Goal: Information Seeking & Learning: Find specific fact

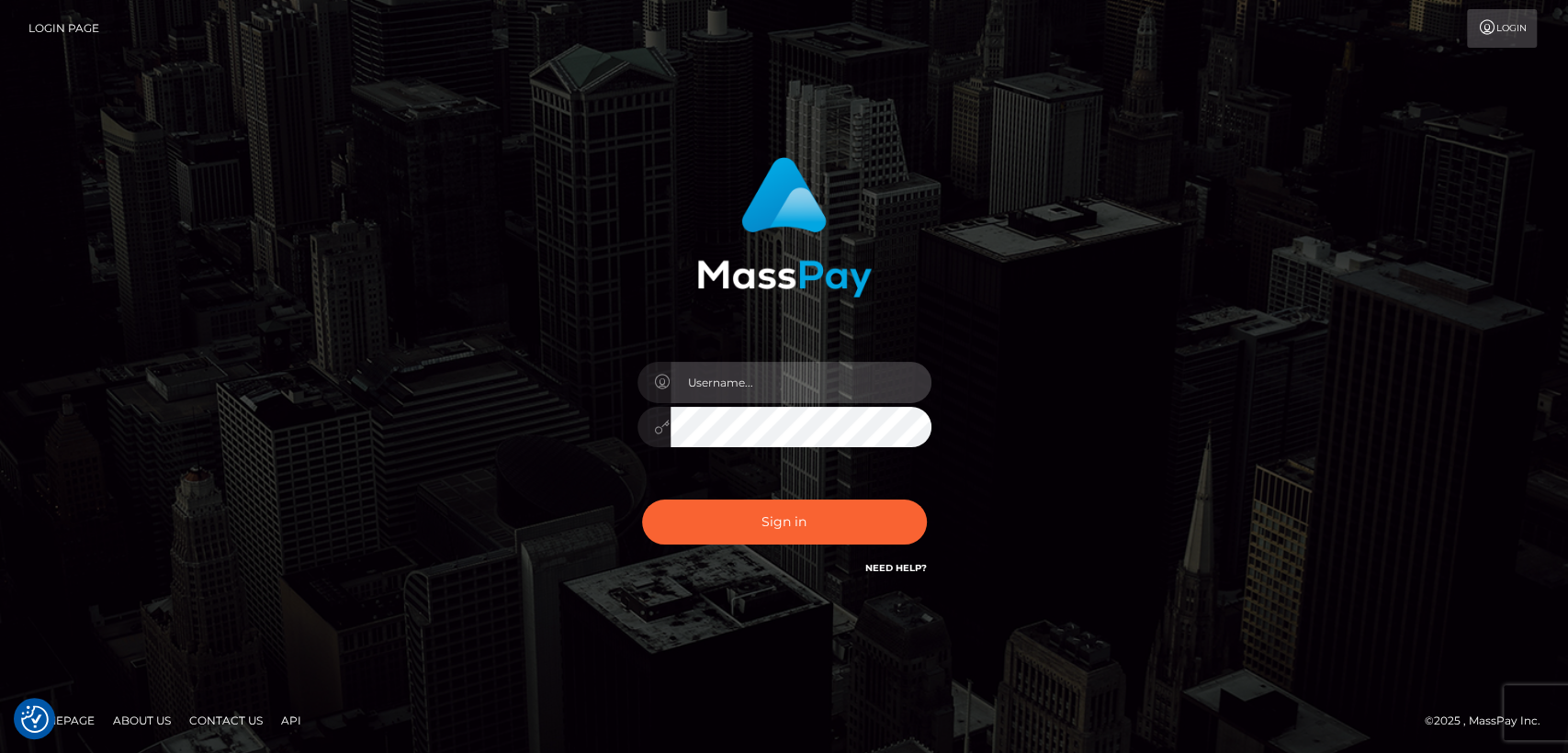
type input "nt.es"
click at [61, 354] on div "nt.es Sign in" at bounding box center [784, 377] width 1568 height 743
click at [629, 554] on div "Sign in Need Help?" at bounding box center [784, 529] width 321 height 82
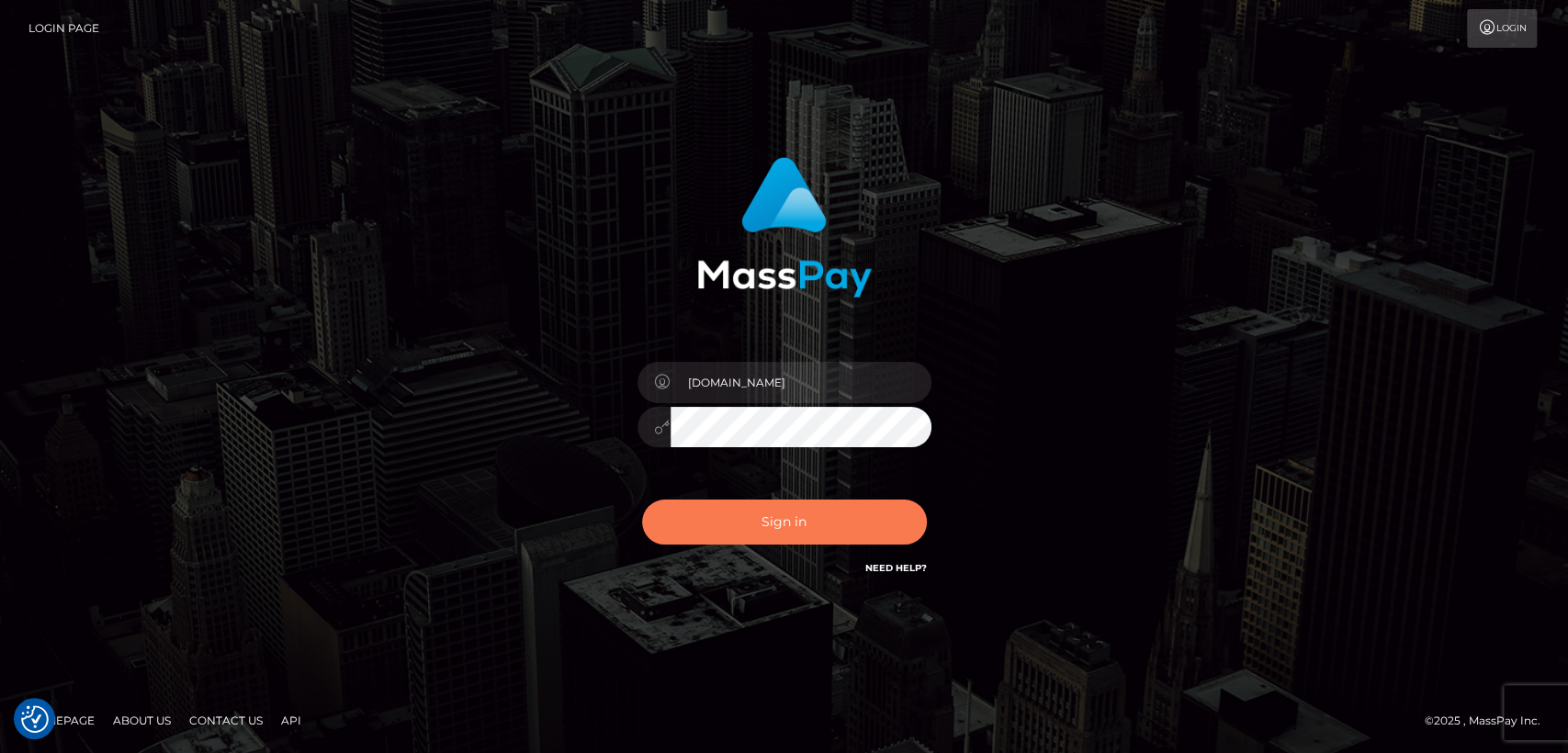
click at [647, 523] on button "Sign in" at bounding box center [784, 521] width 285 height 45
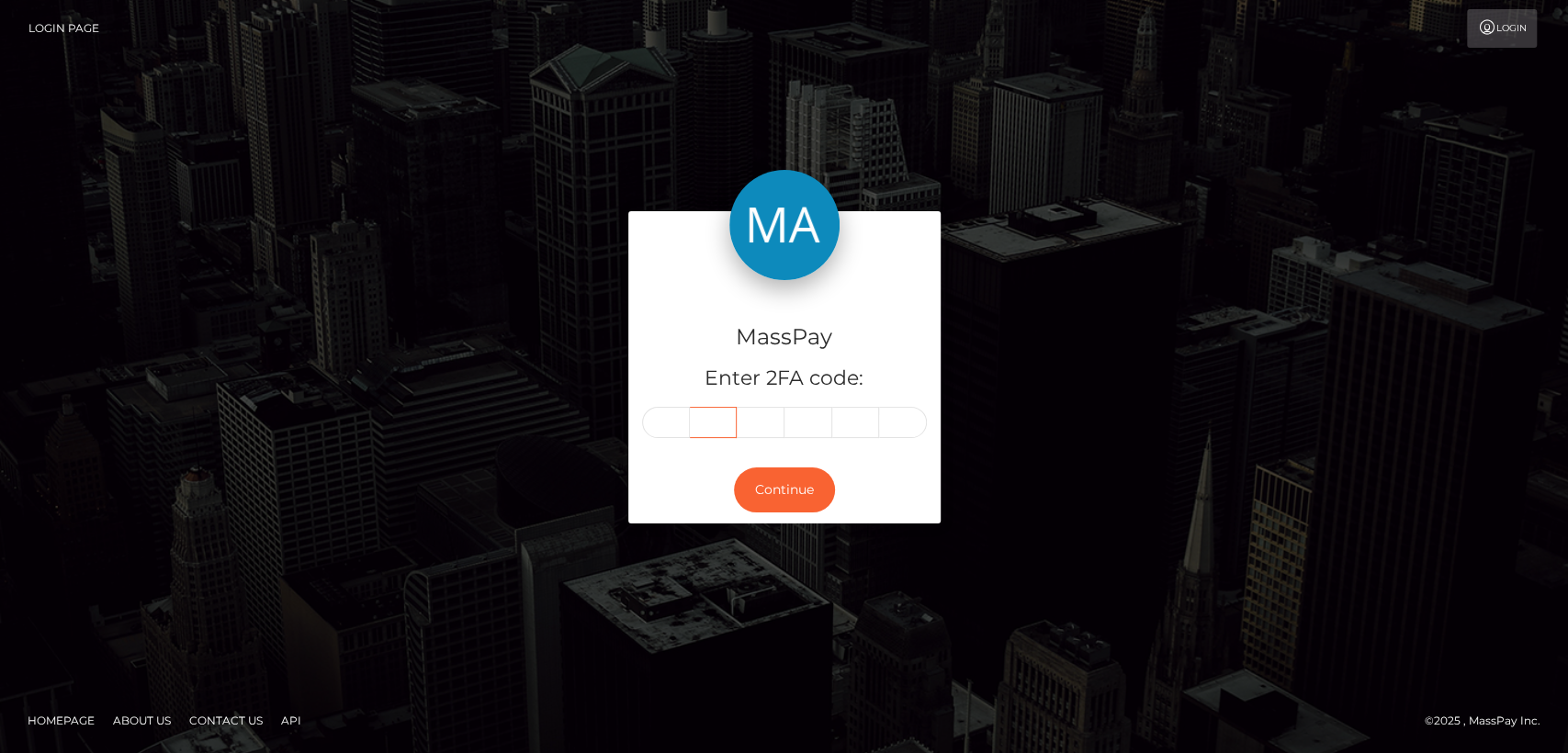
click at [690, 414] on input "text" at bounding box center [713, 422] width 48 height 31
click at [674, 421] on input "text" at bounding box center [666, 422] width 48 height 31
paste input "9"
type input "9"
type input "0"
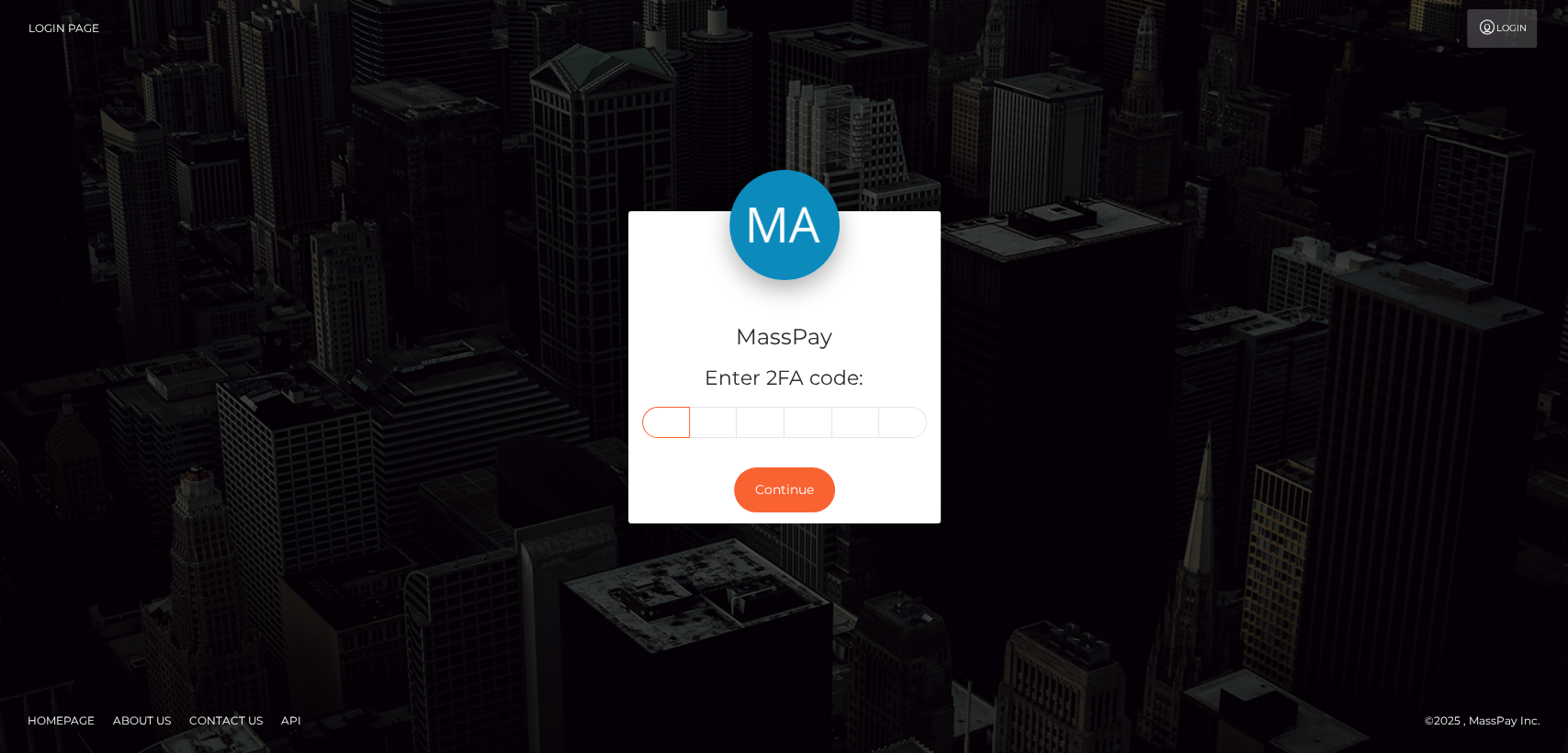
type input "0"
type input "4"
type input "6"
type input "0"
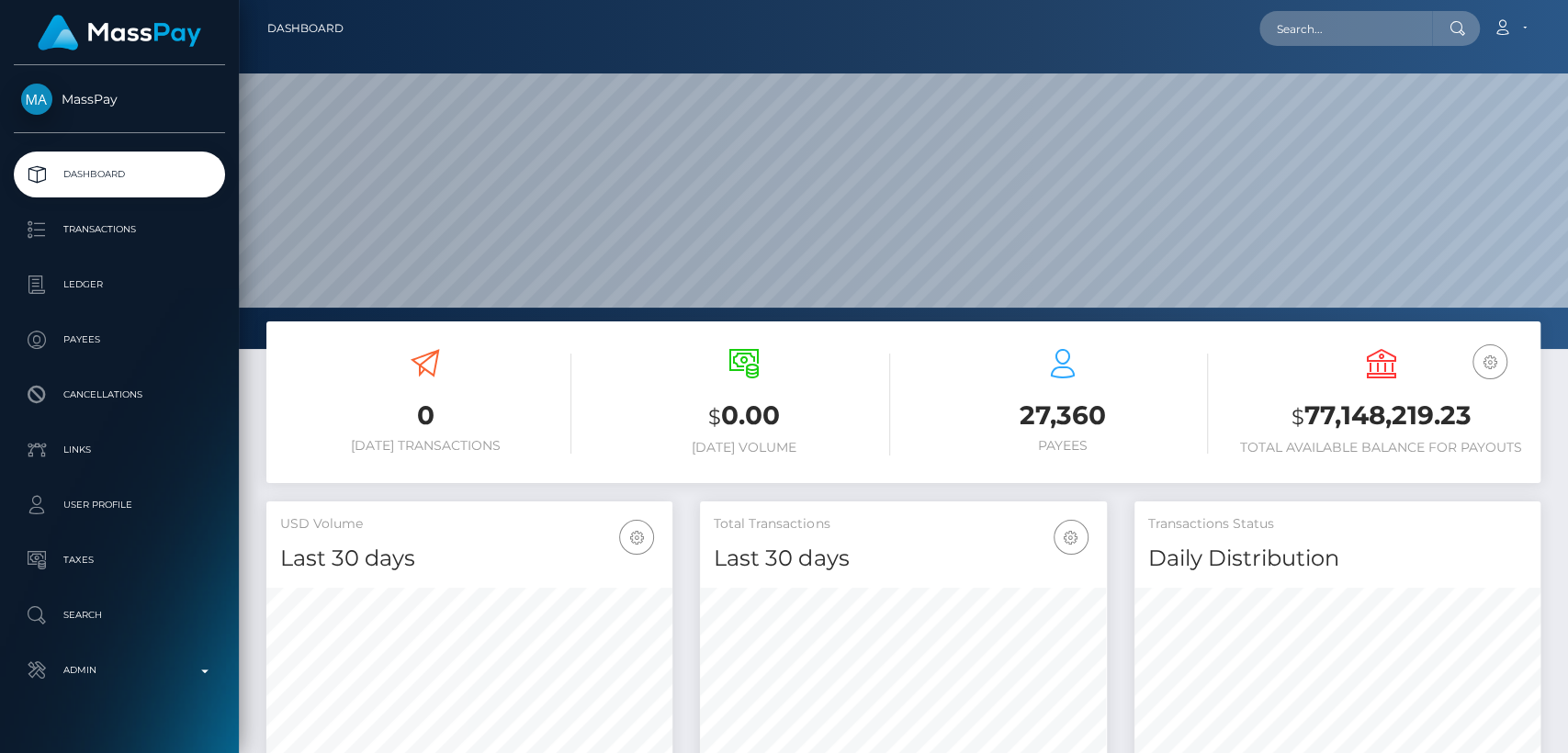
scroll to position [348, 1328]
click at [1305, 32] on input "text" at bounding box center [1346, 28] width 173 height 35
paste input "[DOMAIN_NAME][EMAIL_ADDRESS][DOMAIN_NAME]"
type input "[DOMAIN_NAME][EMAIL_ADDRESS][DOMAIN_NAME]"
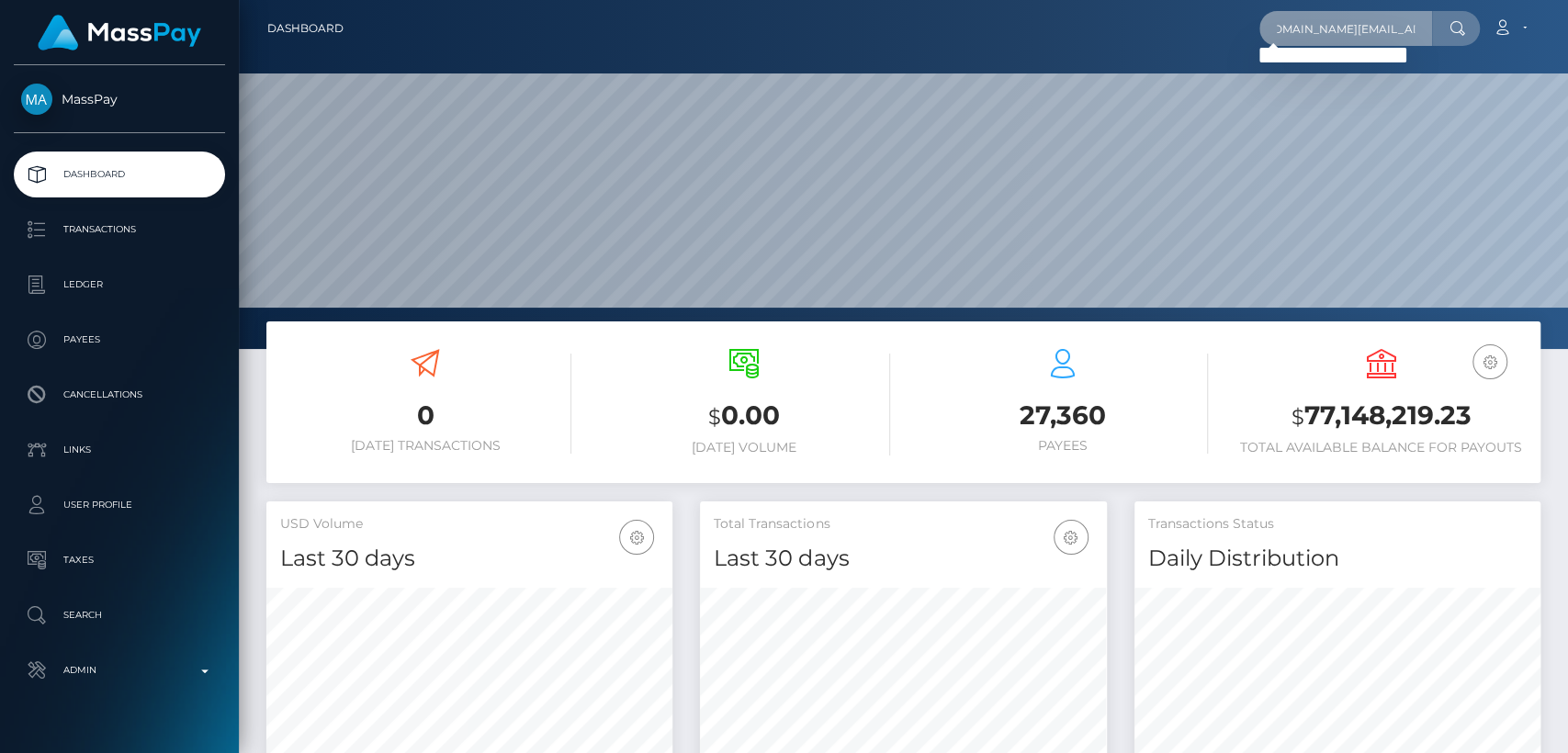
scroll to position [0, 0]
click at [1368, 32] on input "[DOMAIN_NAME][EMAIL_ADDRESS][DOMAIN_NAME]" at bounding box center [1346, 28] width 173 height 35
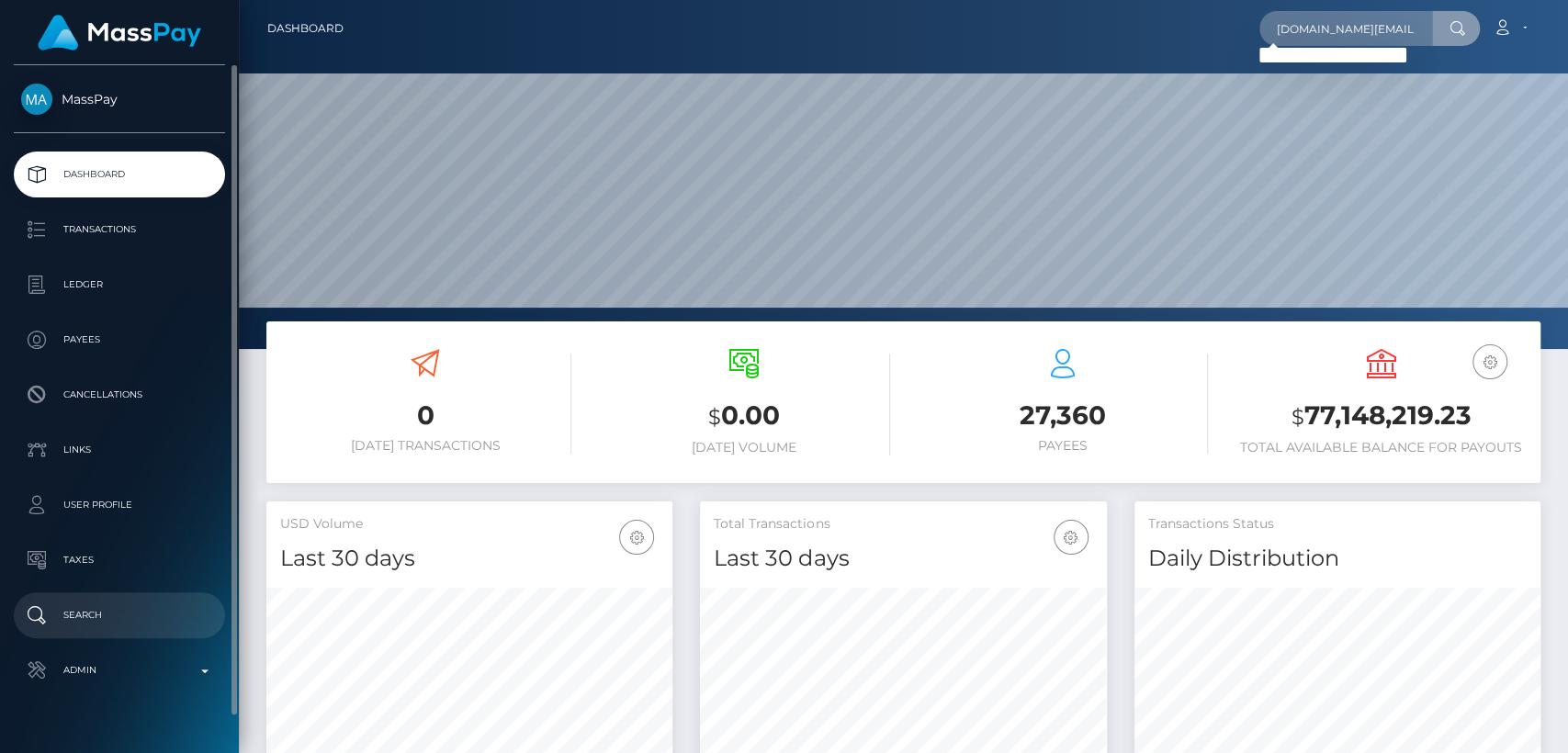
click at [150, 614] on p "Search" at bounding box center [119, 616] width 197 height 28
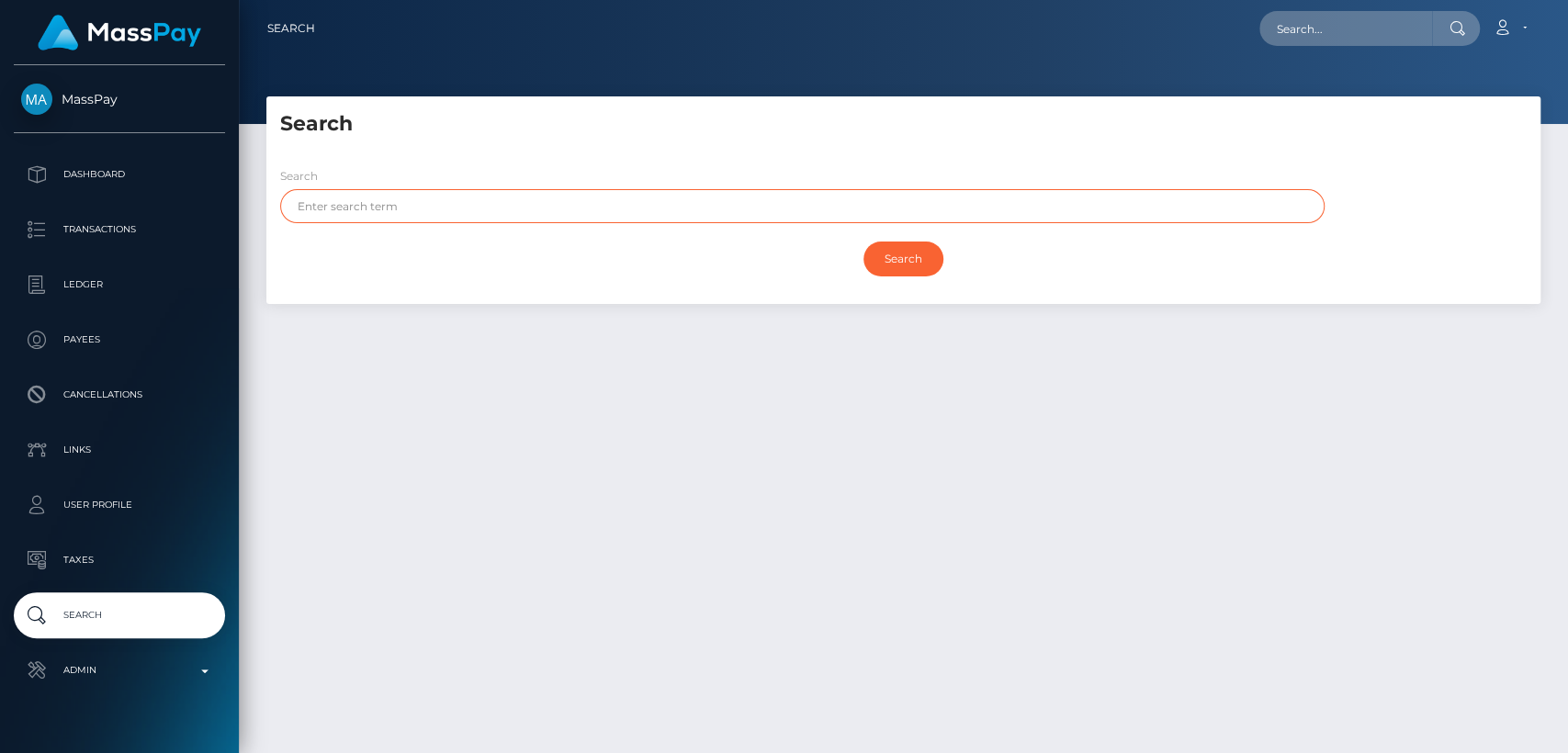
click at [528, 210] on input "text" at bounding box center [803, 206] width 1045 height 34
paste input "sheila48.yahoo@gmail.com"
type input "sheila"
click at [864, 242] on input "Search" at bounding box center [903, 259] width 80 height 35
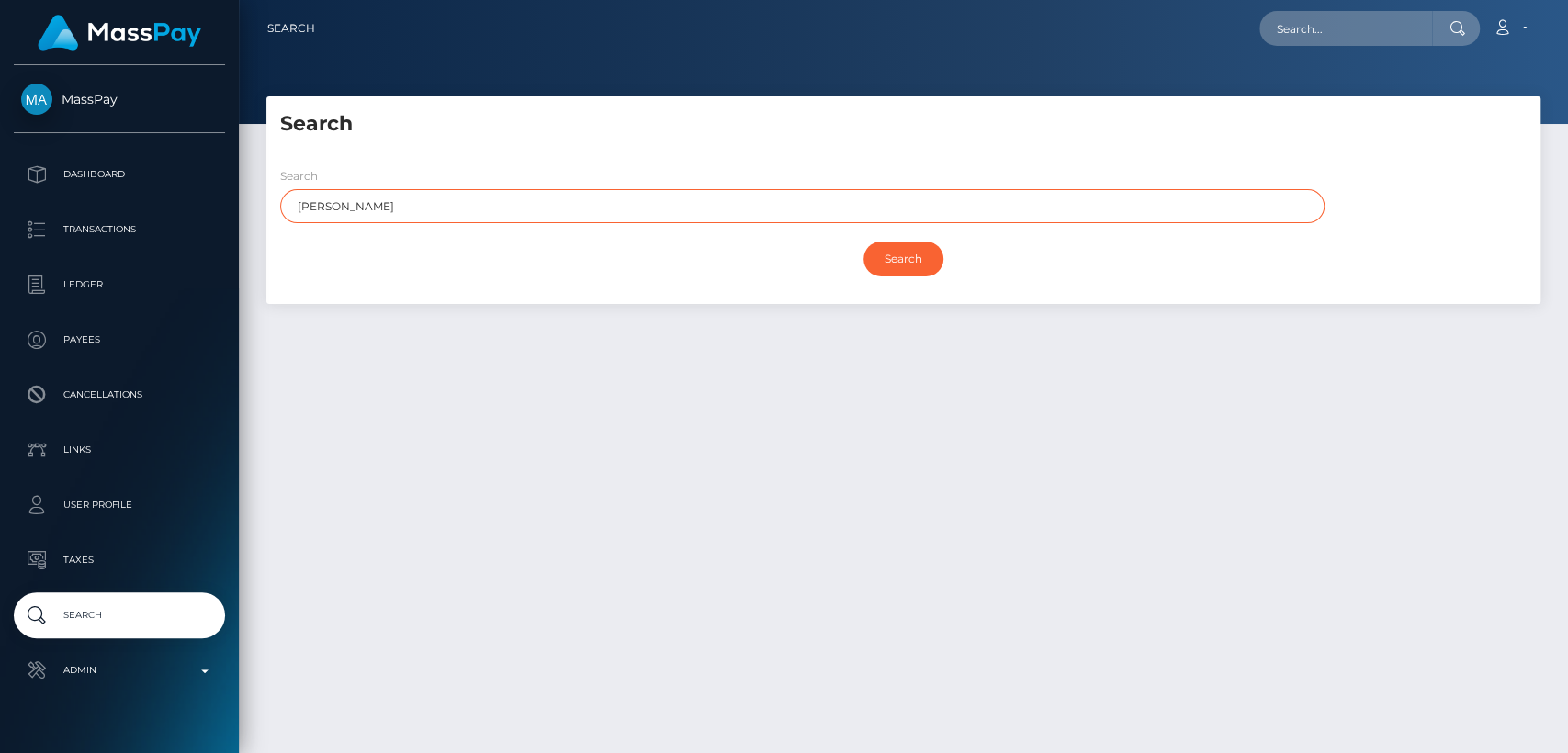
click at [864, 242] on input "Search" at bounding box center [903, 259] width 80 height 35
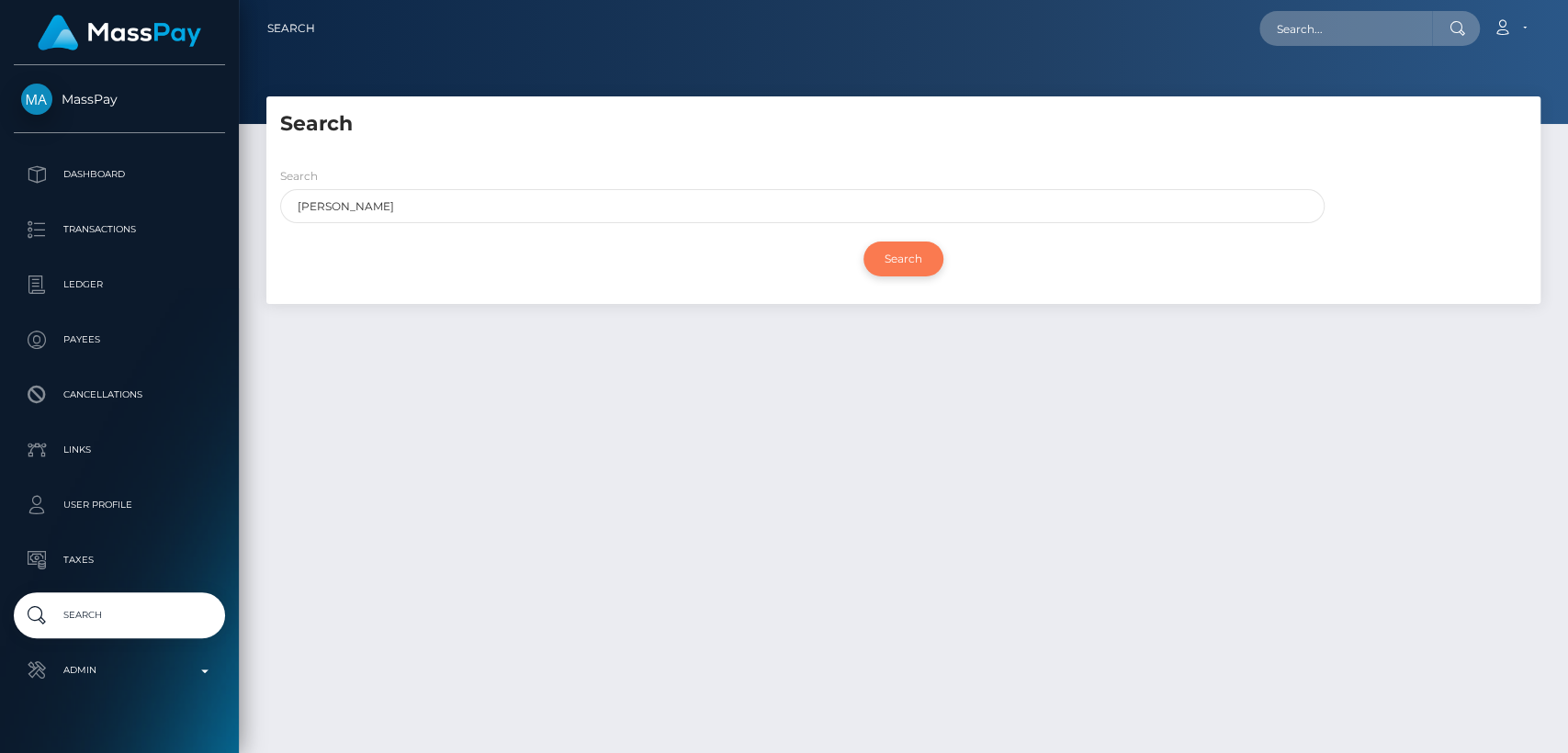
click at [905, 255] on input "Search" at bounding box center [903, 259] width 80 height 35
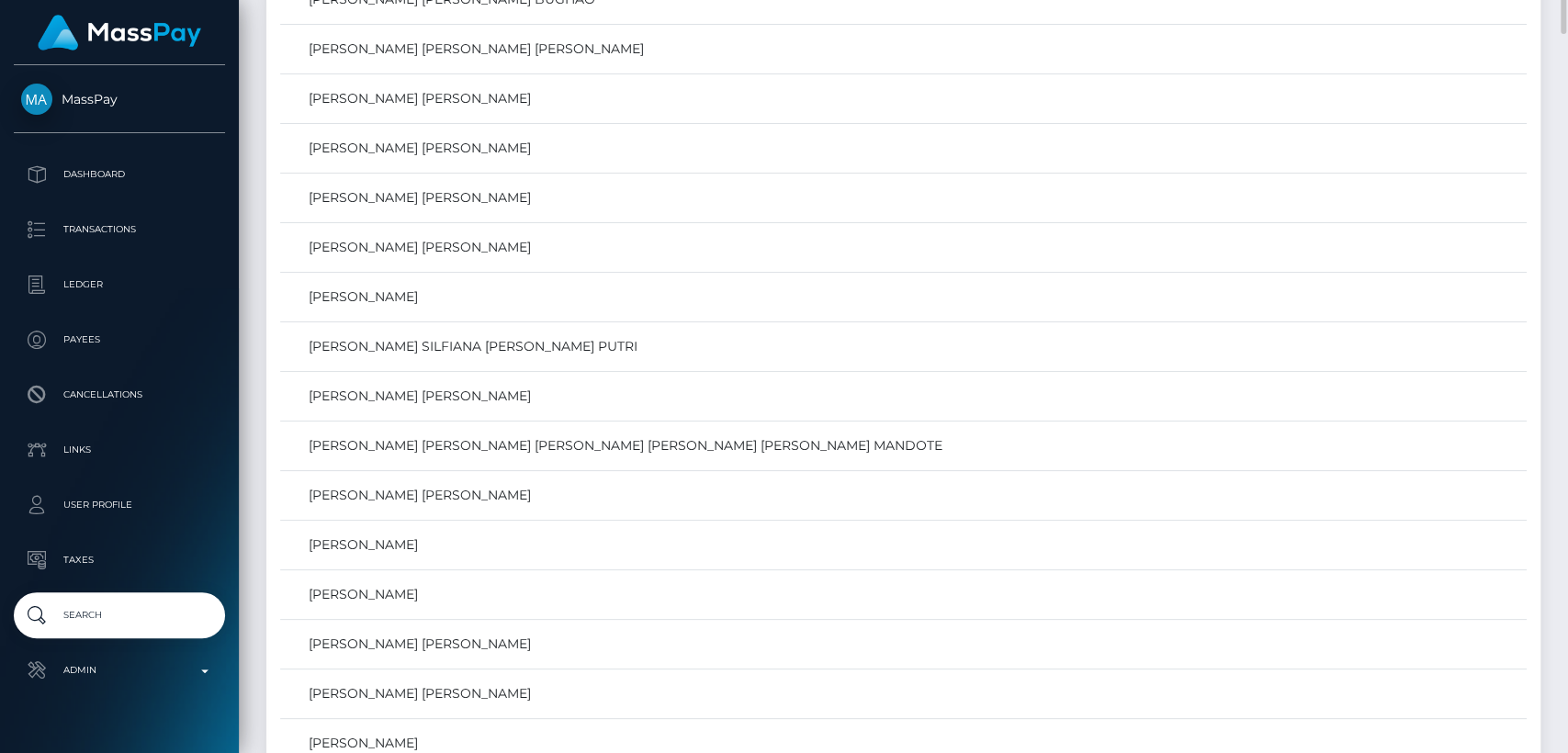
scroll to position [2373, 0]
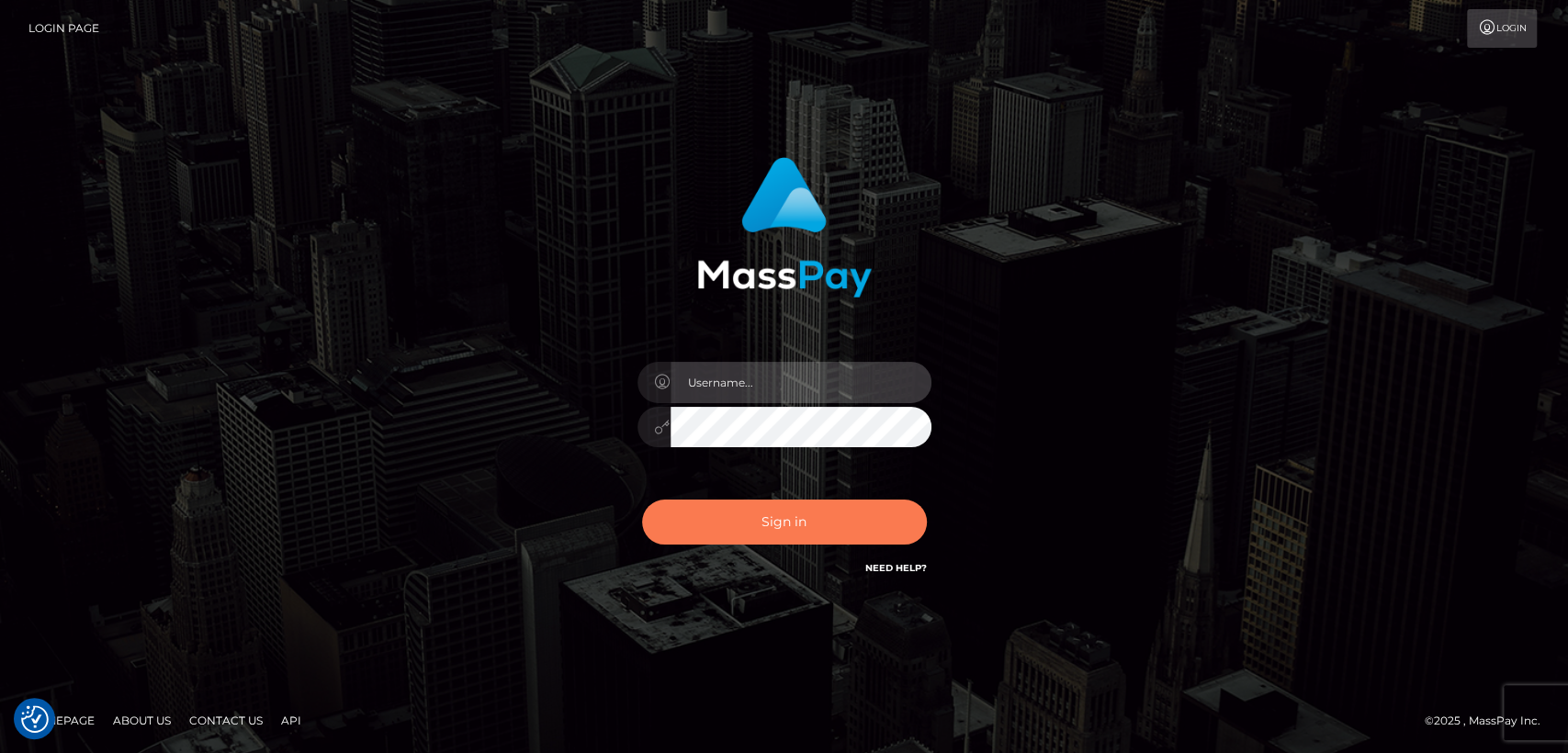
type input "nt.es"
click at [787, 501] on button "Sign in" at bounding box center [784, 521] width 285 height 45
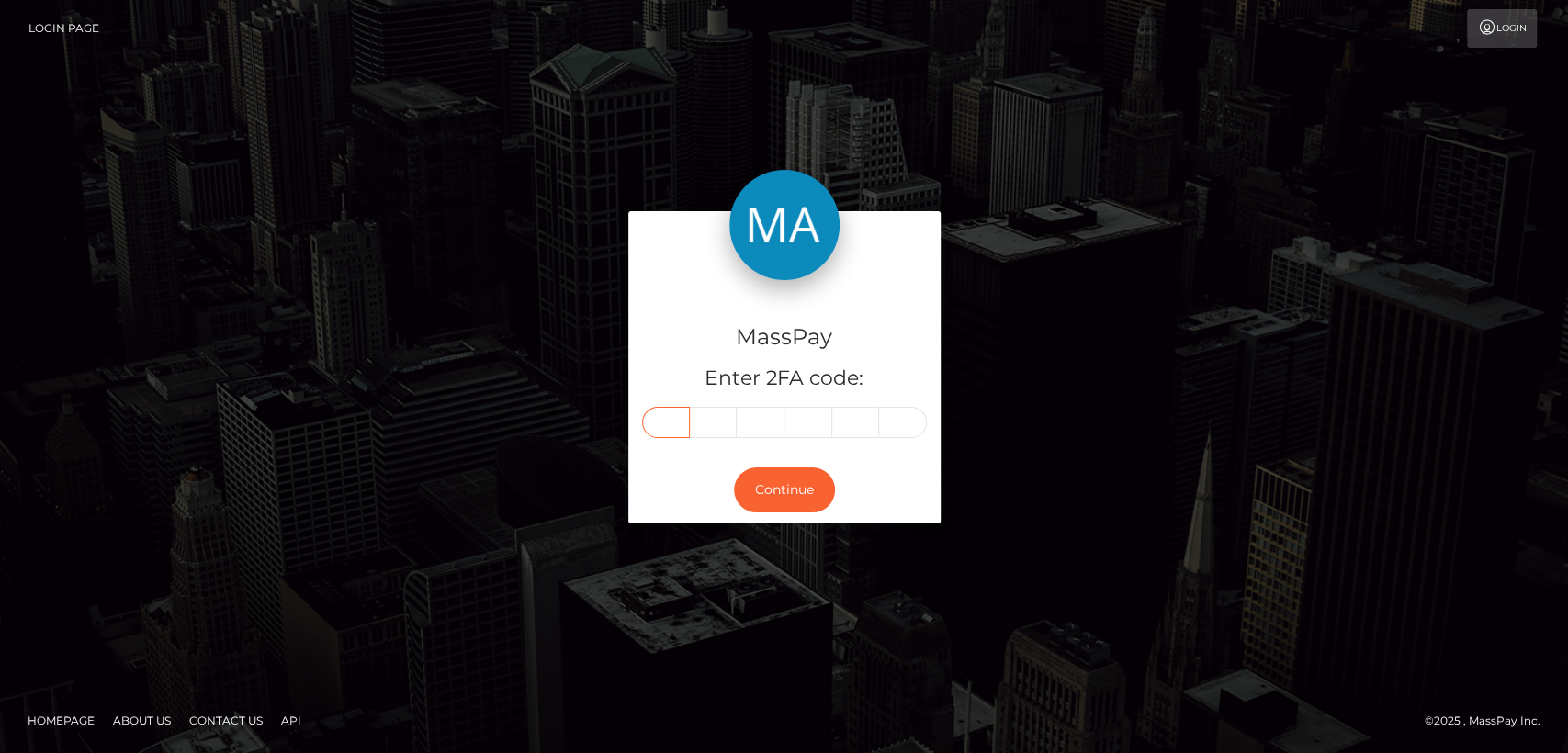
click at [664, 412] on input "text" at bounding box center [666, 422] width 48 height 31
paste input "3"
type input "3"
type input "0"
type input "9"
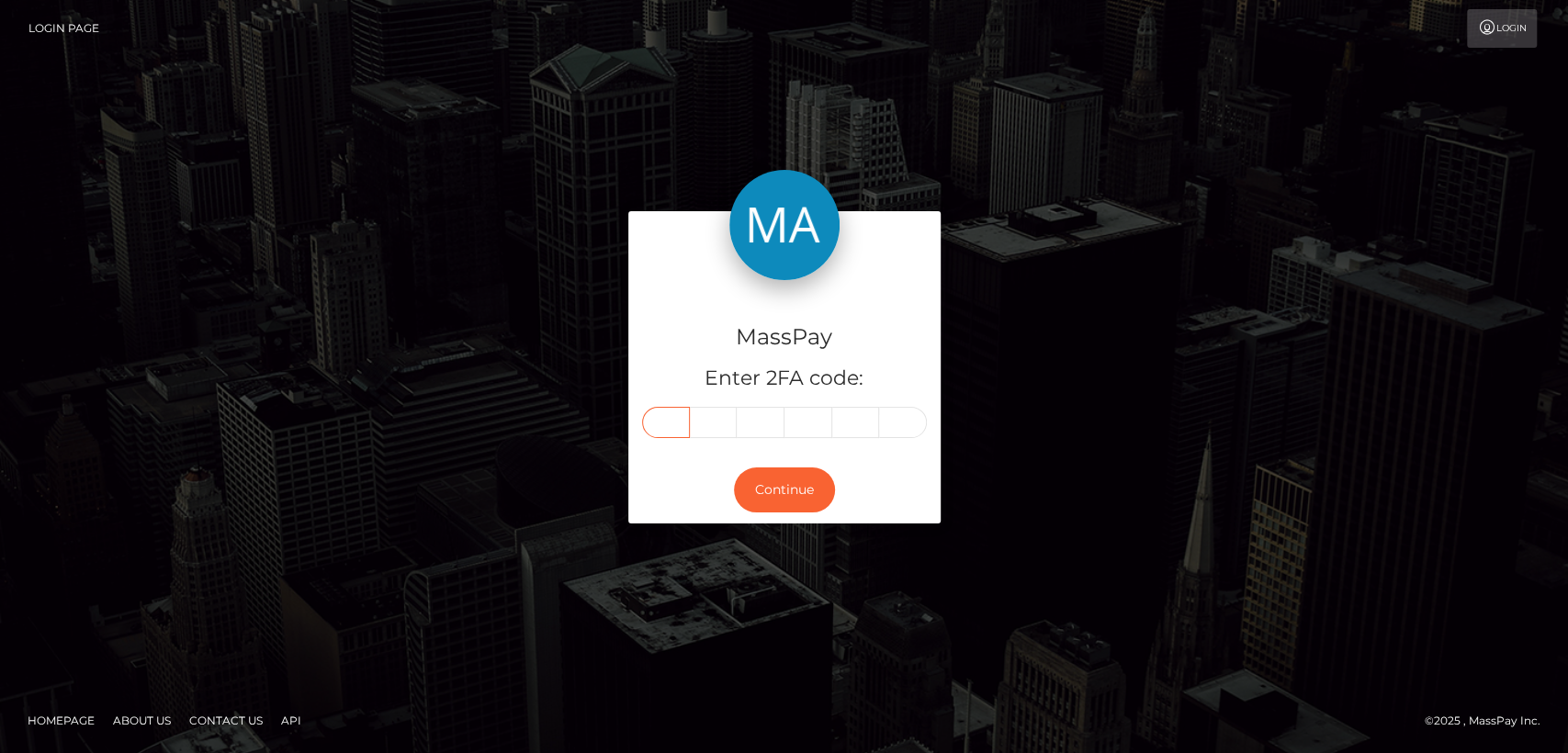
type input "3"
type input "0"
type input "5"
click at [711, 462] on div "Continue" at bounding box center [785, 489] width 312 height 67
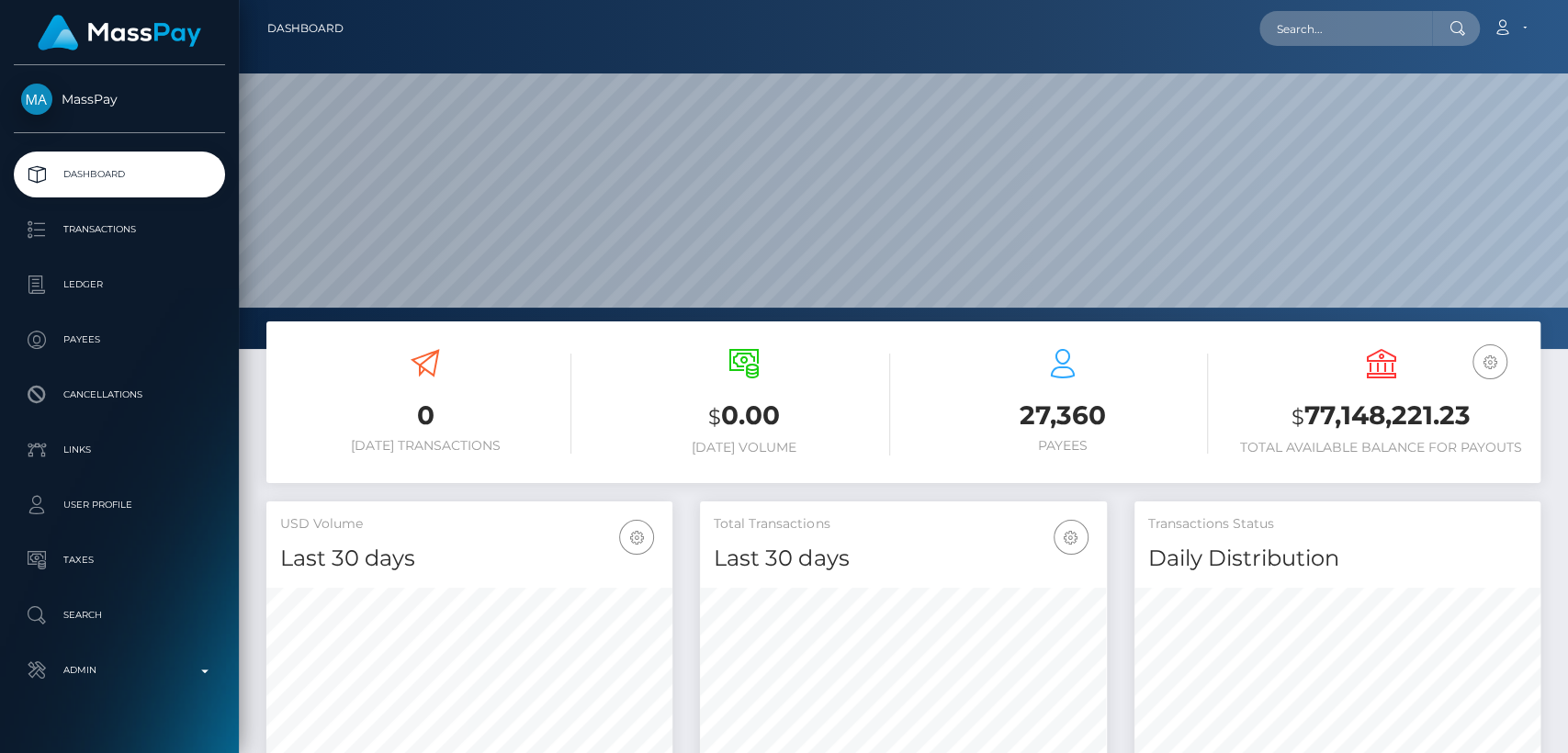
scroll to position [324, 406]
click at [1395, 20] on input "text" at bounding box center [1346, 28] width 173 height 35
paste input "wuenschmann@gmx.eu"
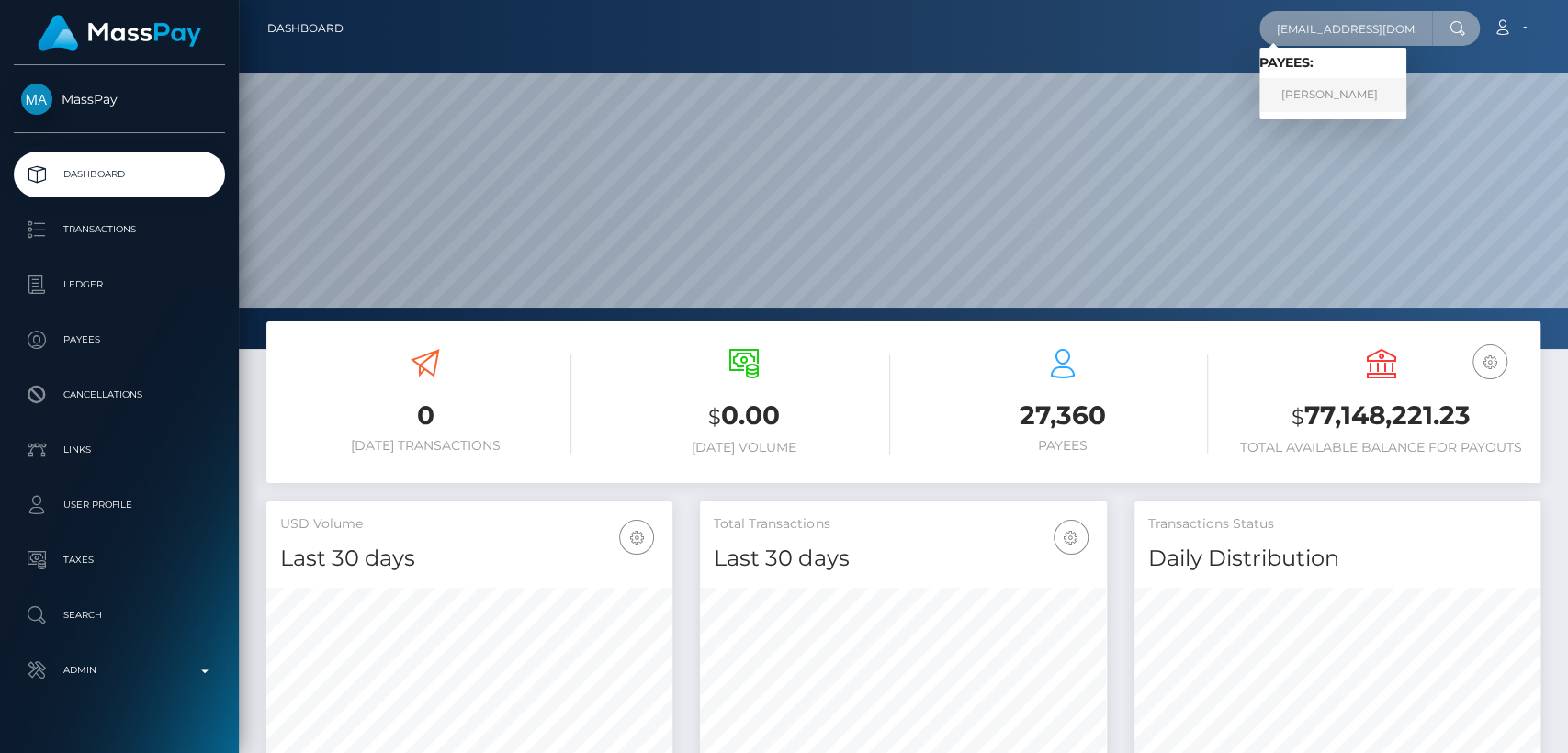
type input "wuenschmann@gmx.eu"
click at [1337, 87] on link "Thomas Erich Wunschmann" at bounding box center [1333, 94] width 147 height 34
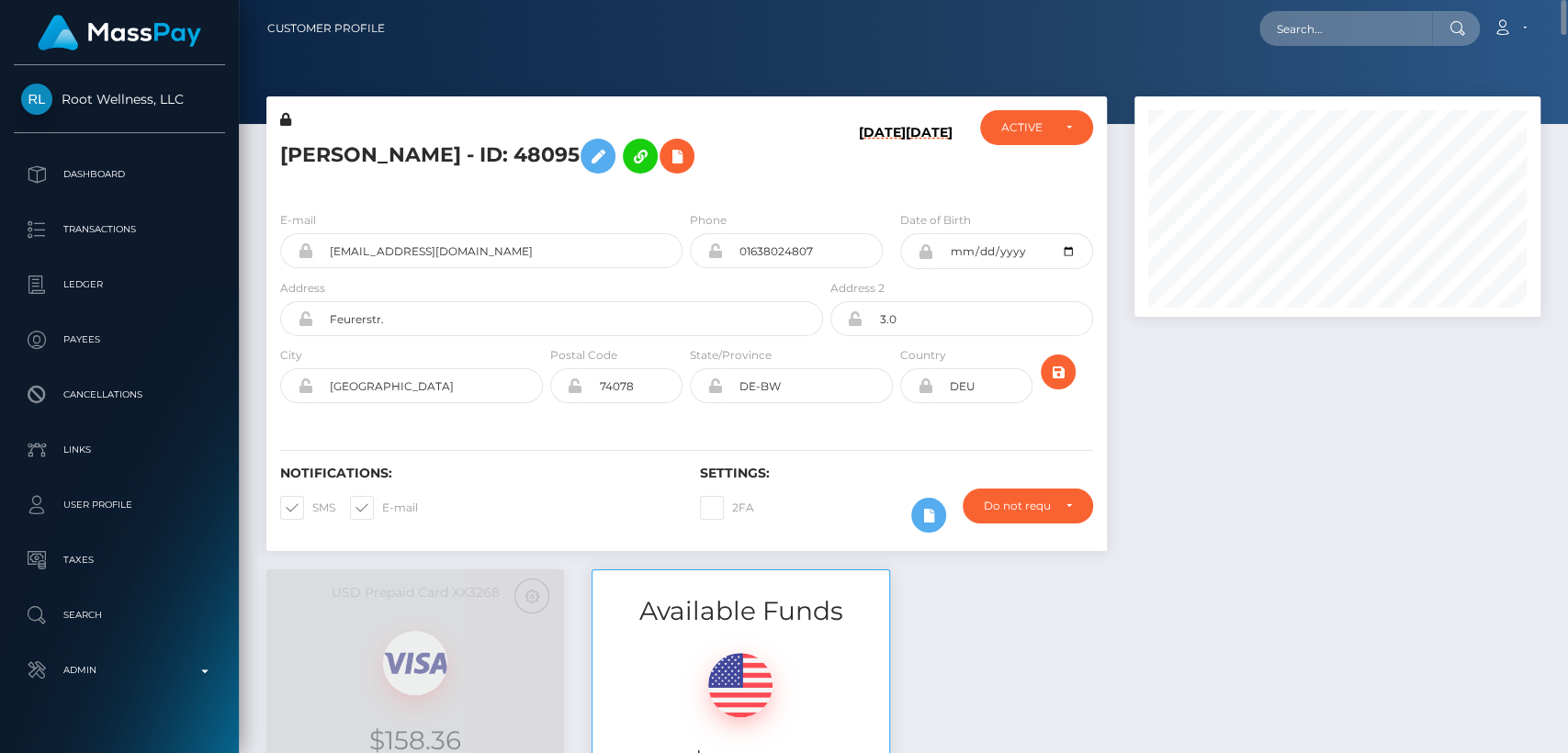
click at [301, 150] on h5 "Thomas Erich Wunschmann - ID: 48095" at bounding box center [547, 156] width 533 height 54
copy h5 "Thomas"
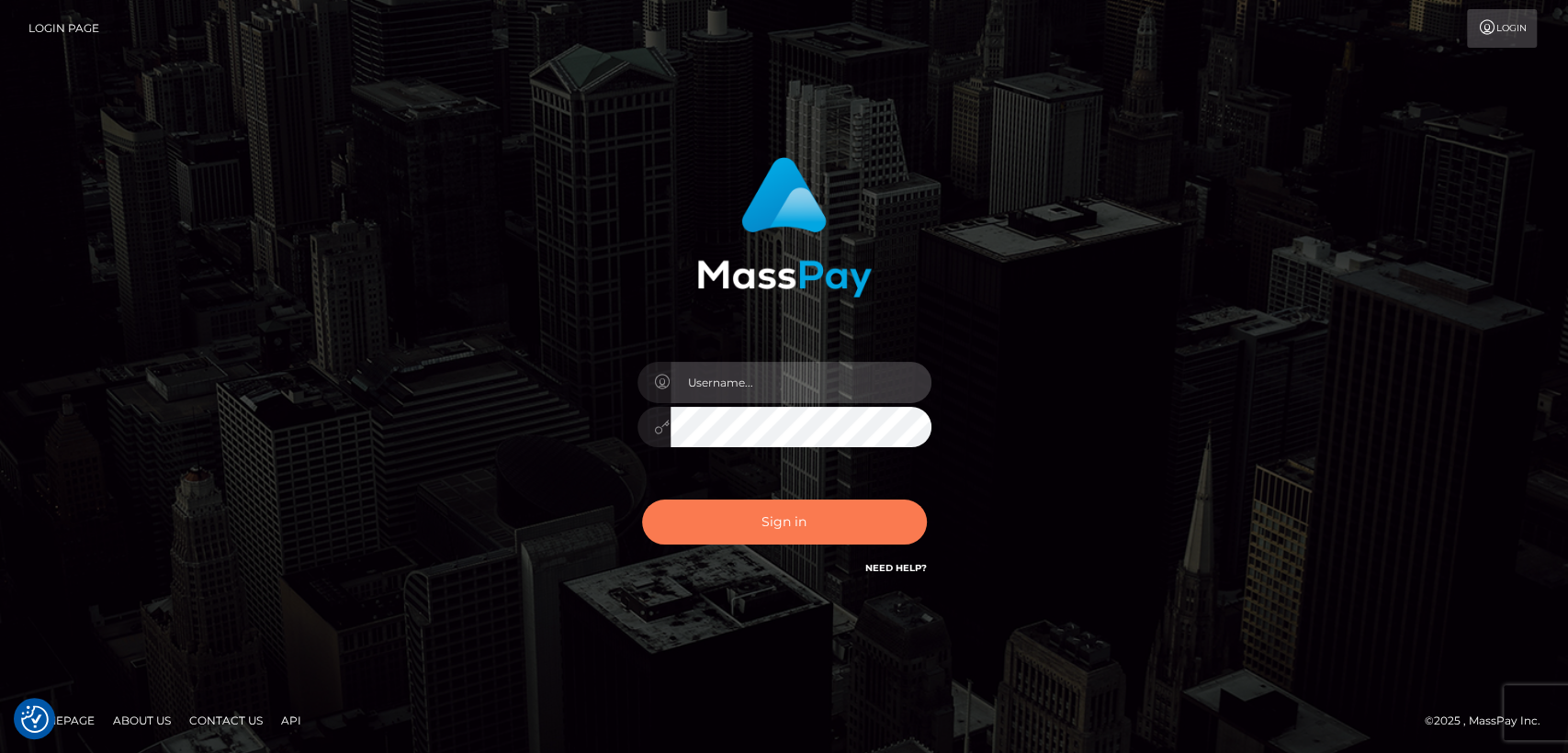
type input "[DOMAIN_NAME]"
click at [823, 512] on button "Sign in" at bounding box center [784, 521] width 285 height 45
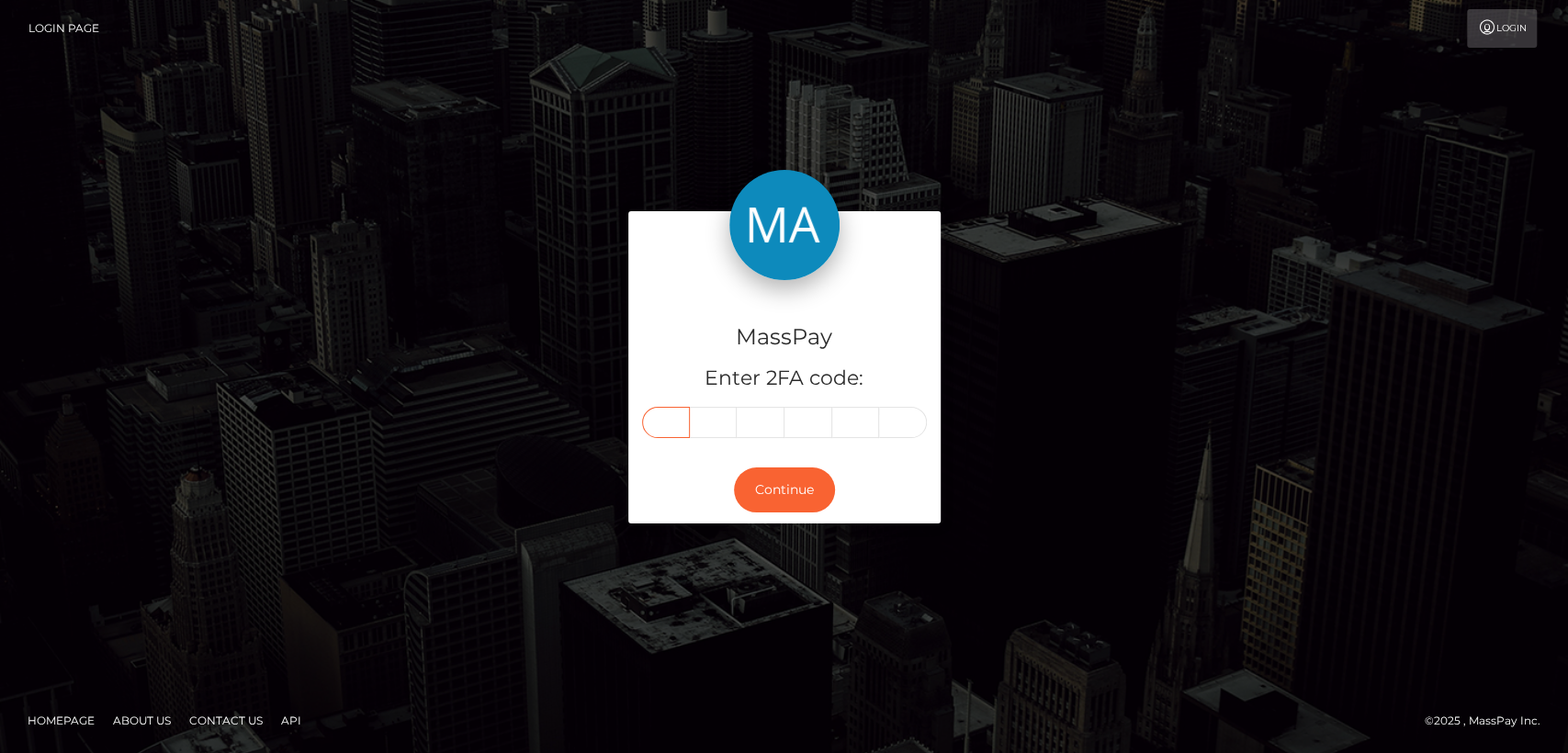
click at [684, 415] on input "text" at bounding box center [666, 422] width 48 height 31
paste input "9"
type input "9"
type input "7"
type input "0"
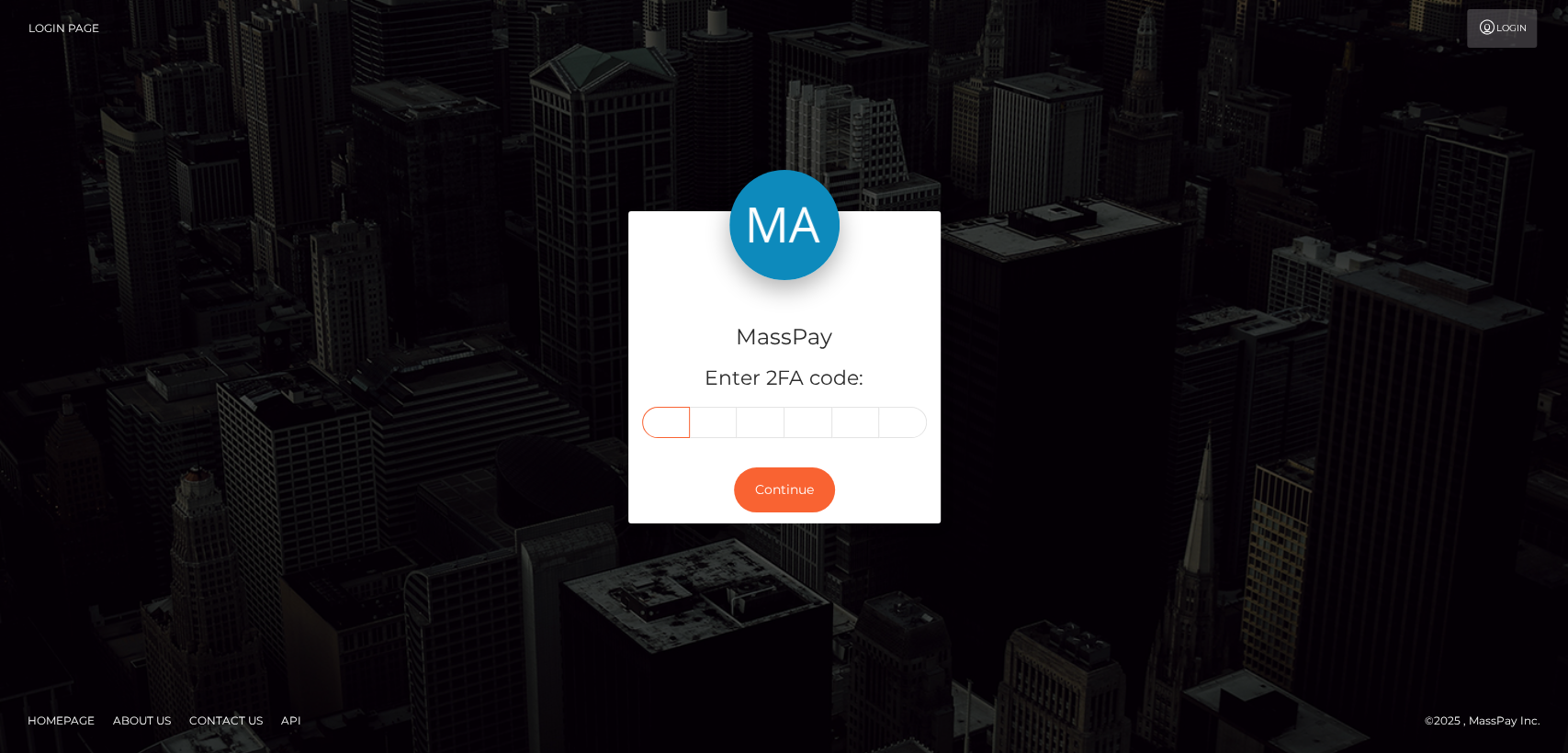
type input "0"
type input "4"
type input "5"
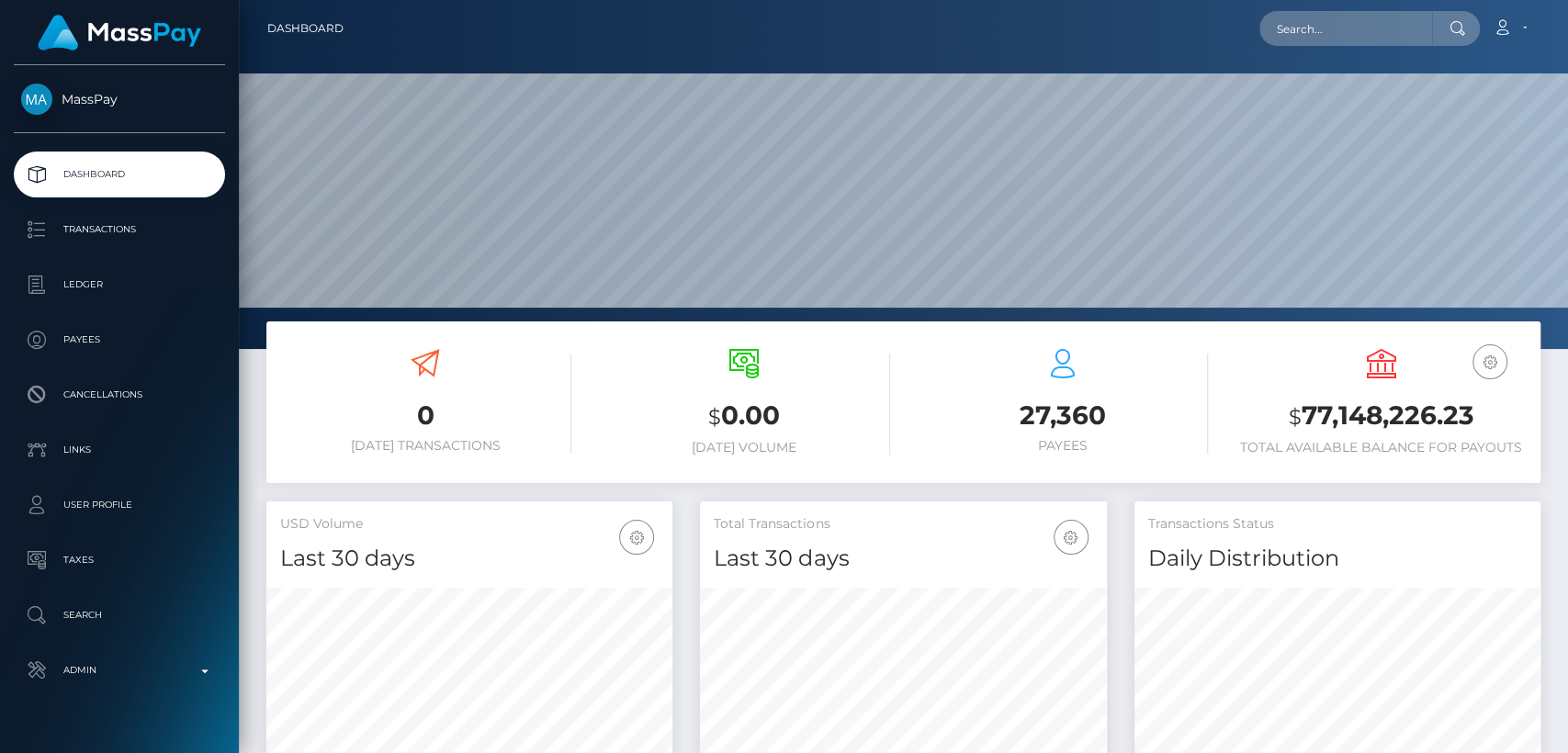
scroll to position [324, 406]
click at [1350, 31] on input "text" at bounding box center [1346, 28] width 173 height 35
paste input "[EMAIL_ADDRESS][DOMAIN_NAME]"
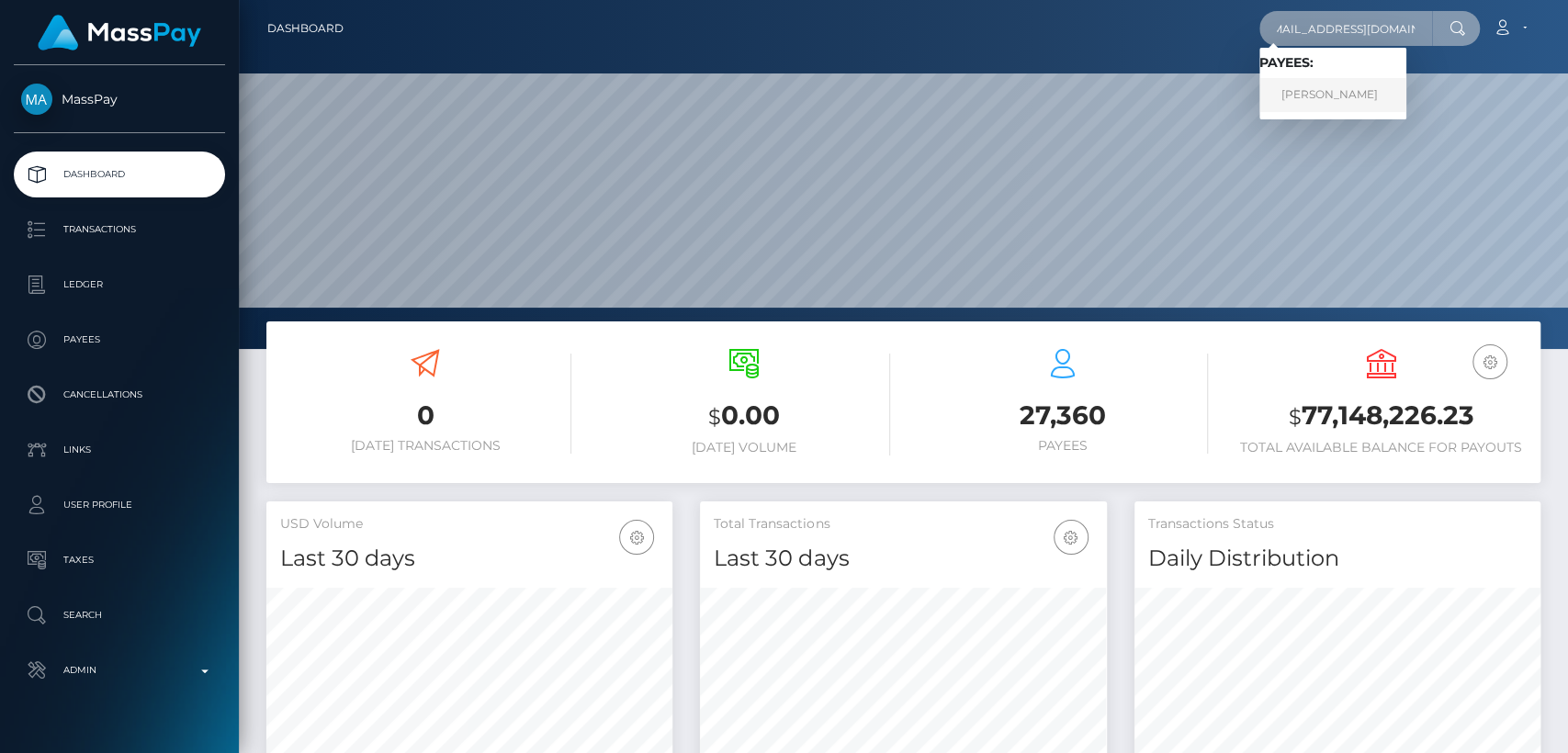
type input "[EMAIL_ADDRESS][DOMAIN_NAME]"
click at [1356, 90] on link "Daniele MI Longo" at bounding box center [1333, 94] width 147 height 34
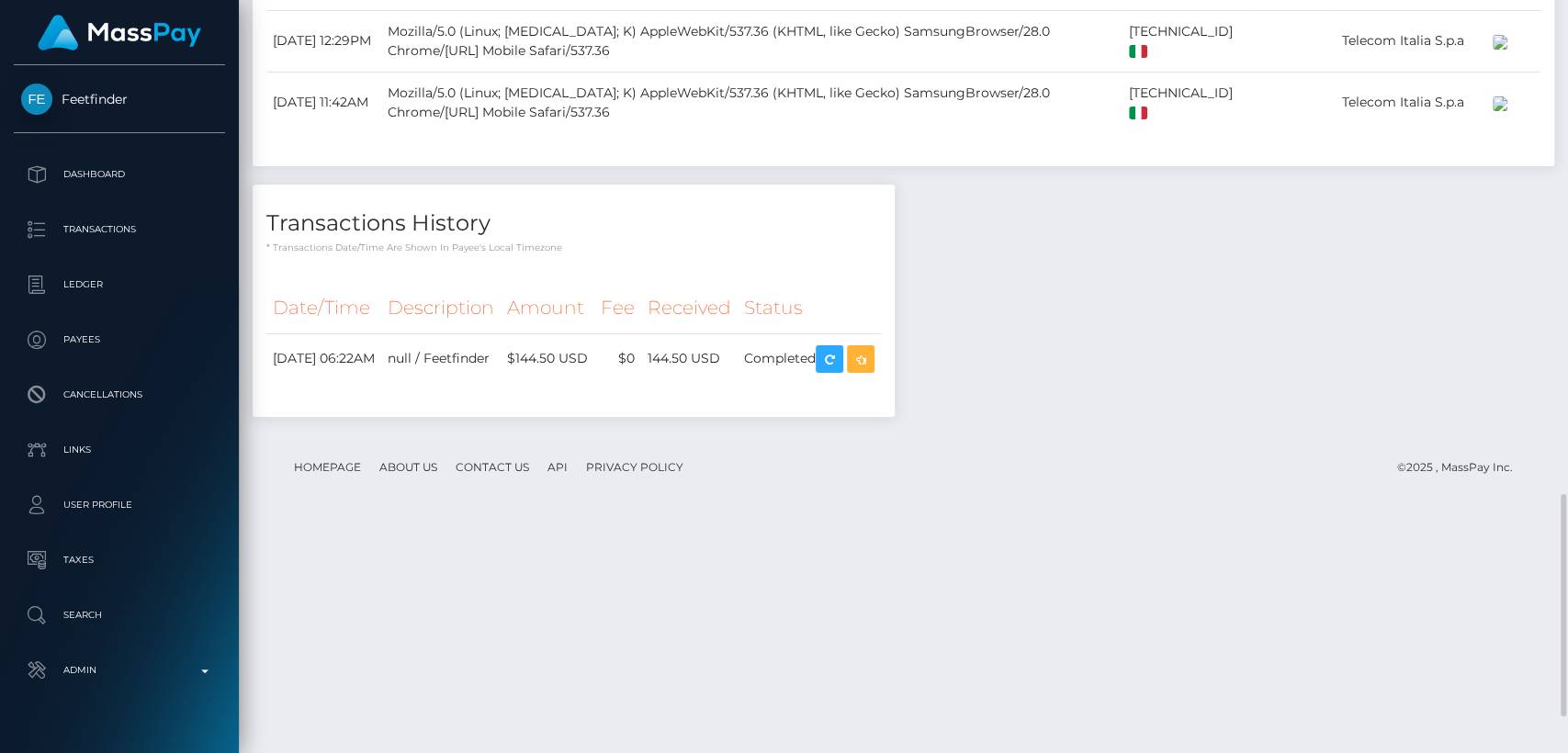
scroll to position [1796, 0]
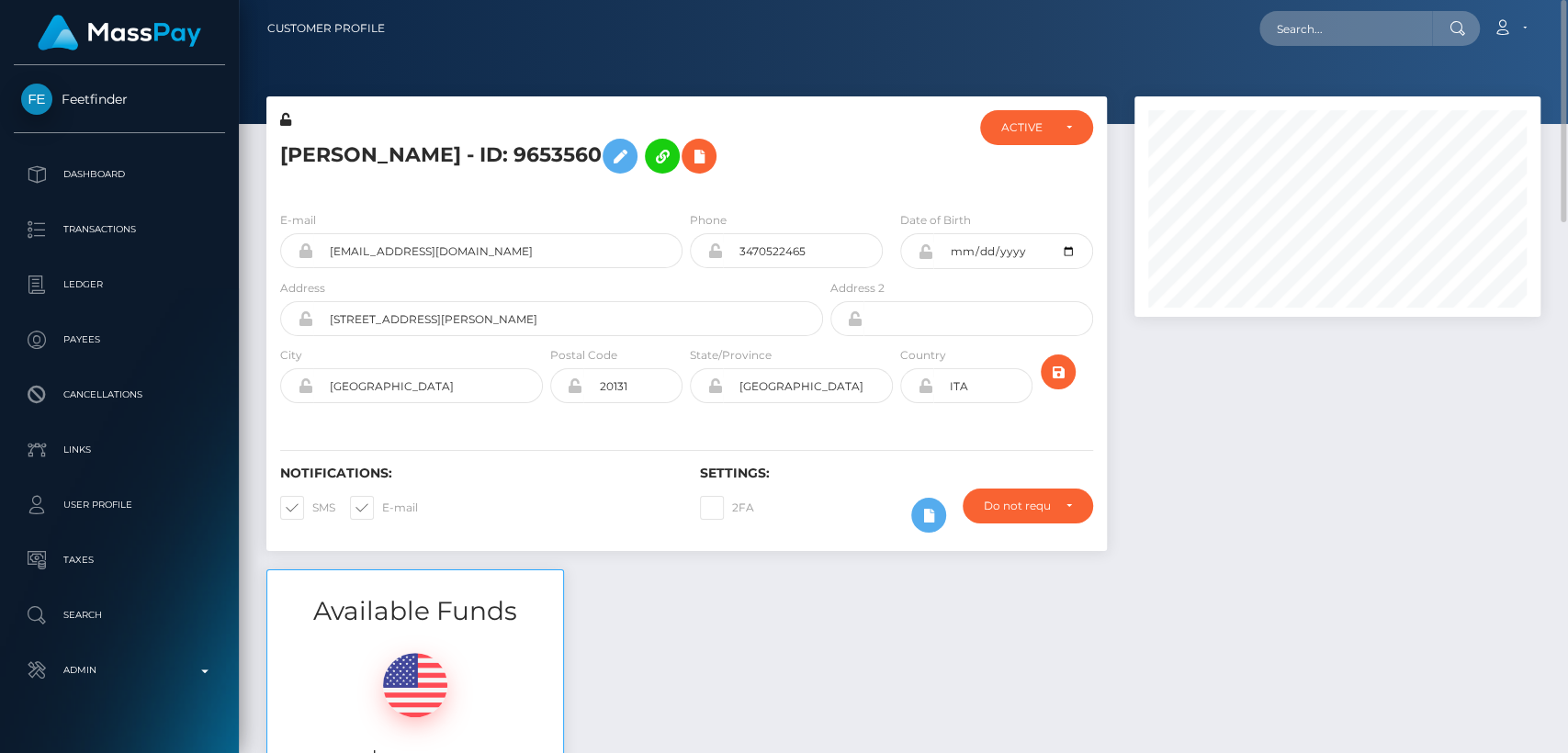
click at [1315, 49] on nav "Customer Profile Loading... Loading... Account" at bounding box center [903, 28] width 1329 height 57
click at [1315, 30] on input "text" at bounding box center [1346, 28] width 173 height 35
paste input "[EMAIL_ADDRESS][DOMAIN_NAME]"
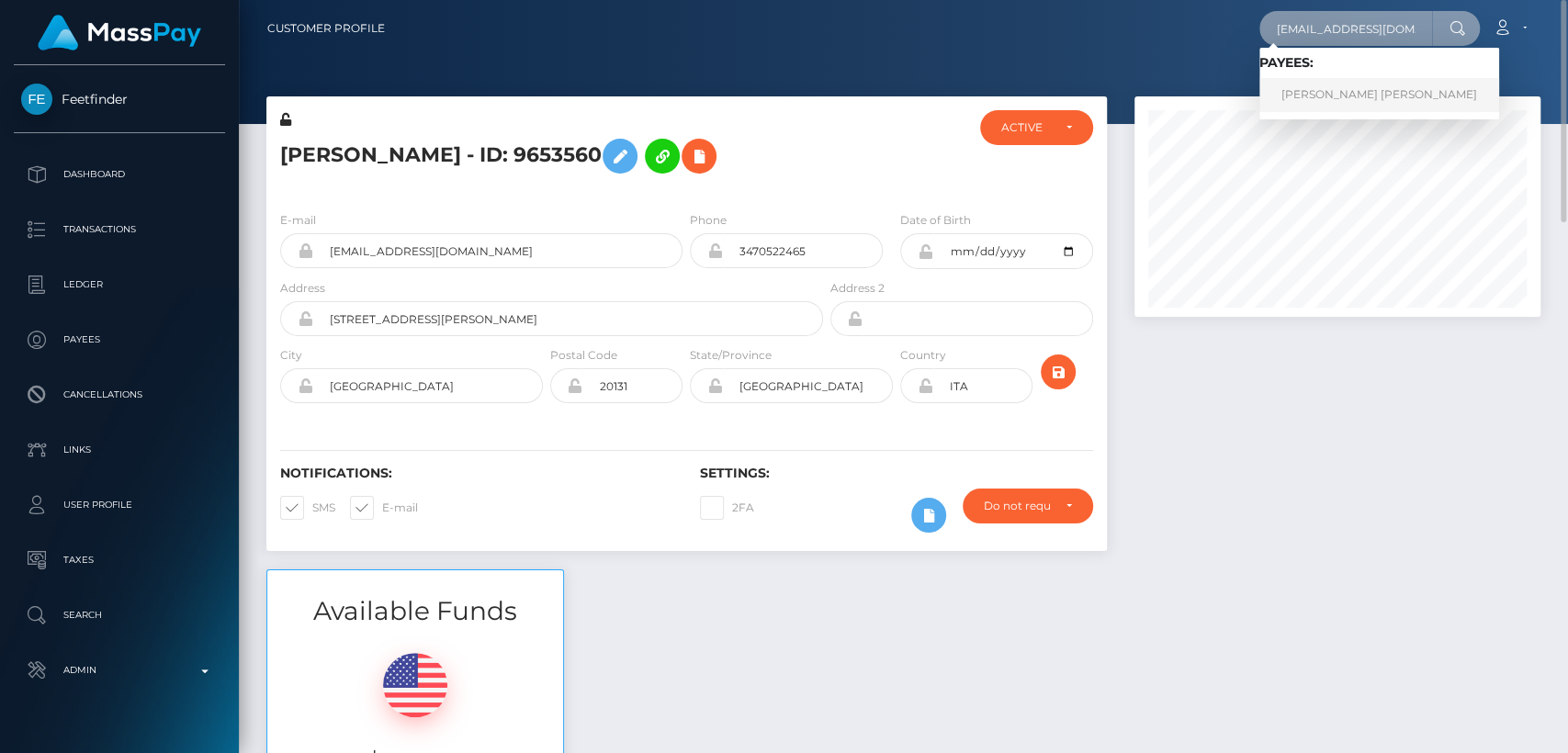
type input "[EMAIL_ADDRESS][DOMAIN_NAME]"
click at [1308, 92] on link "VALERI DIMITROV STOYANOV" at bounding box center [1379, 94] width 240 height 34
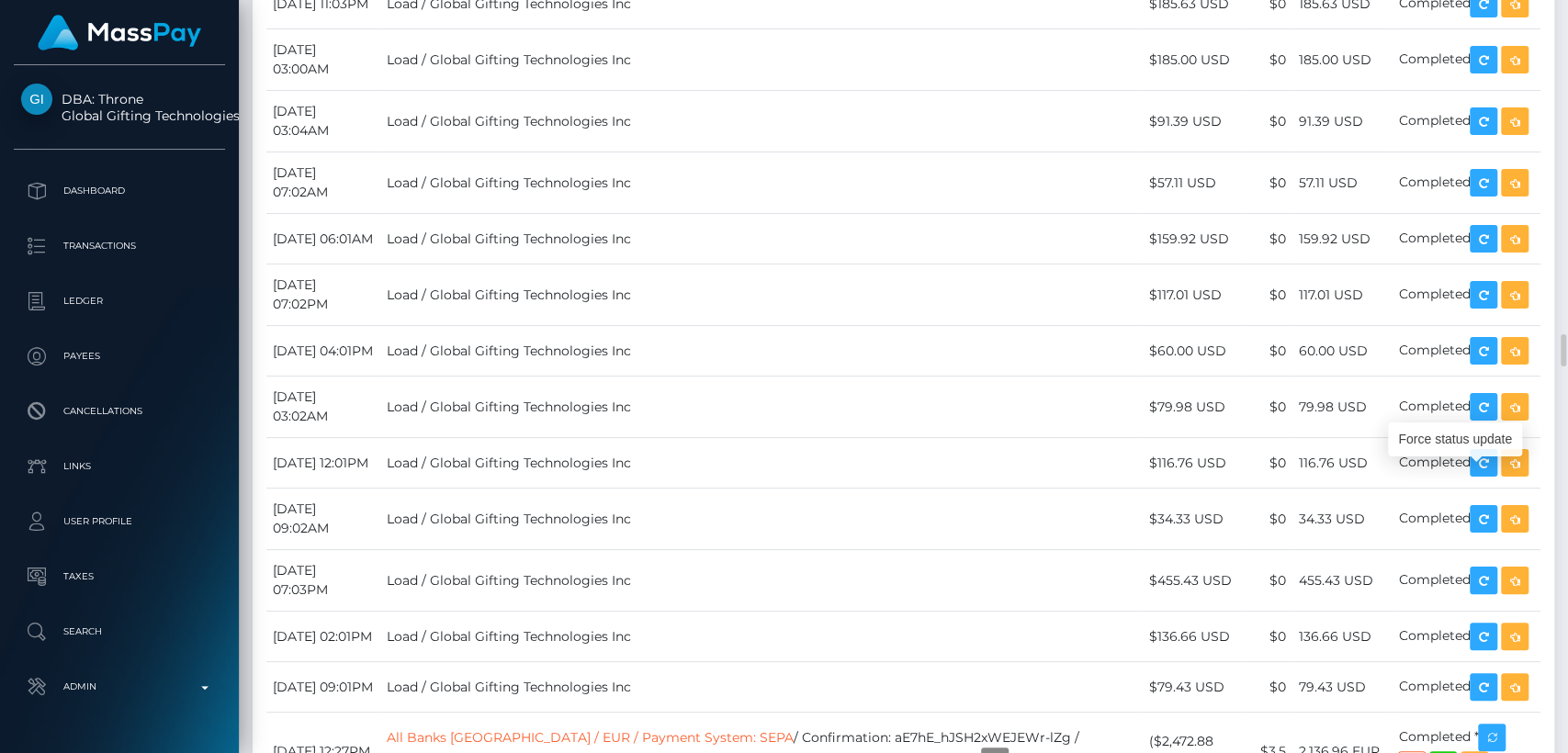
scroll to position [221, 406]
click at [1487, 441] on div "Force status update" at bounding box center [1455, 440] width 134 height 34
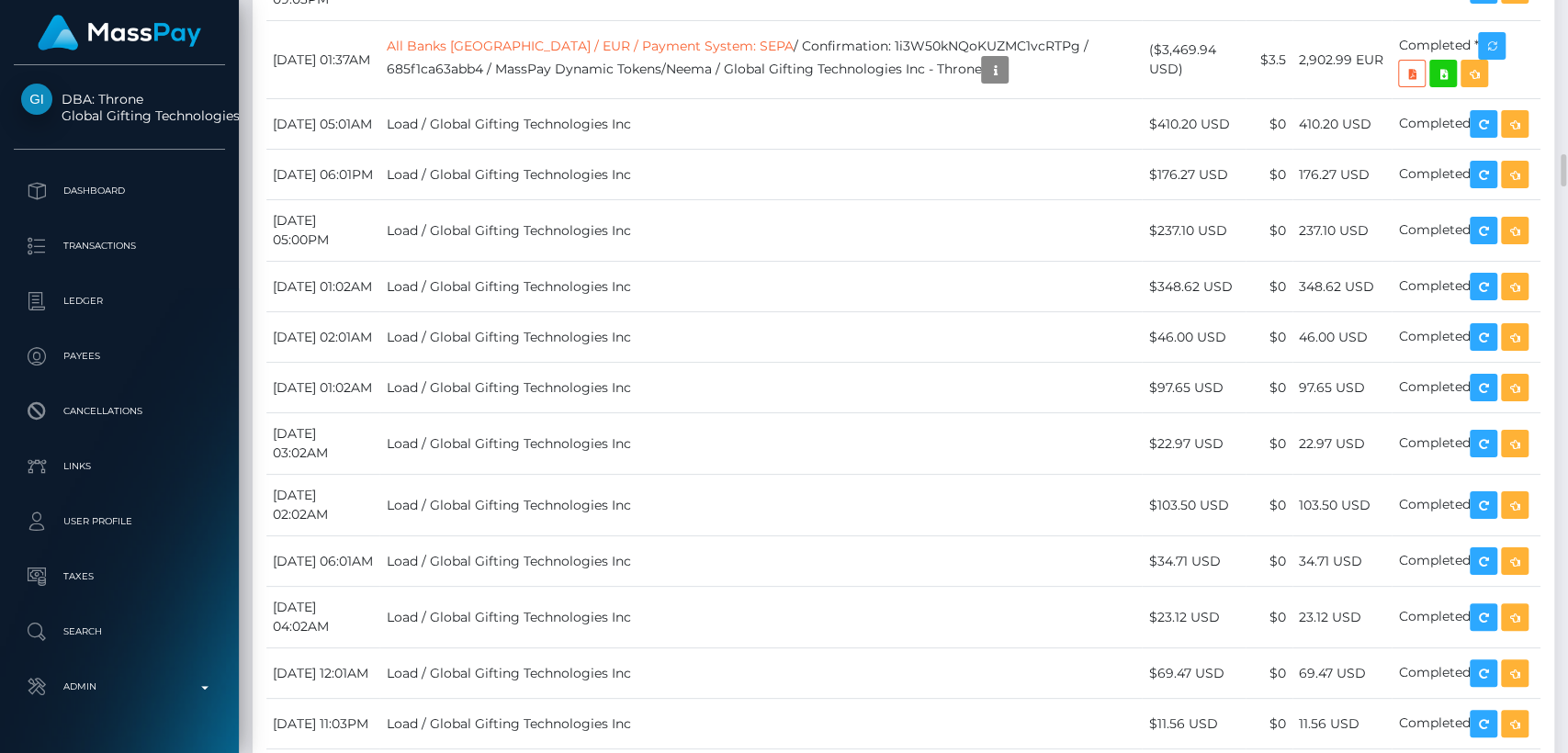
scroll to position [6598, 0]
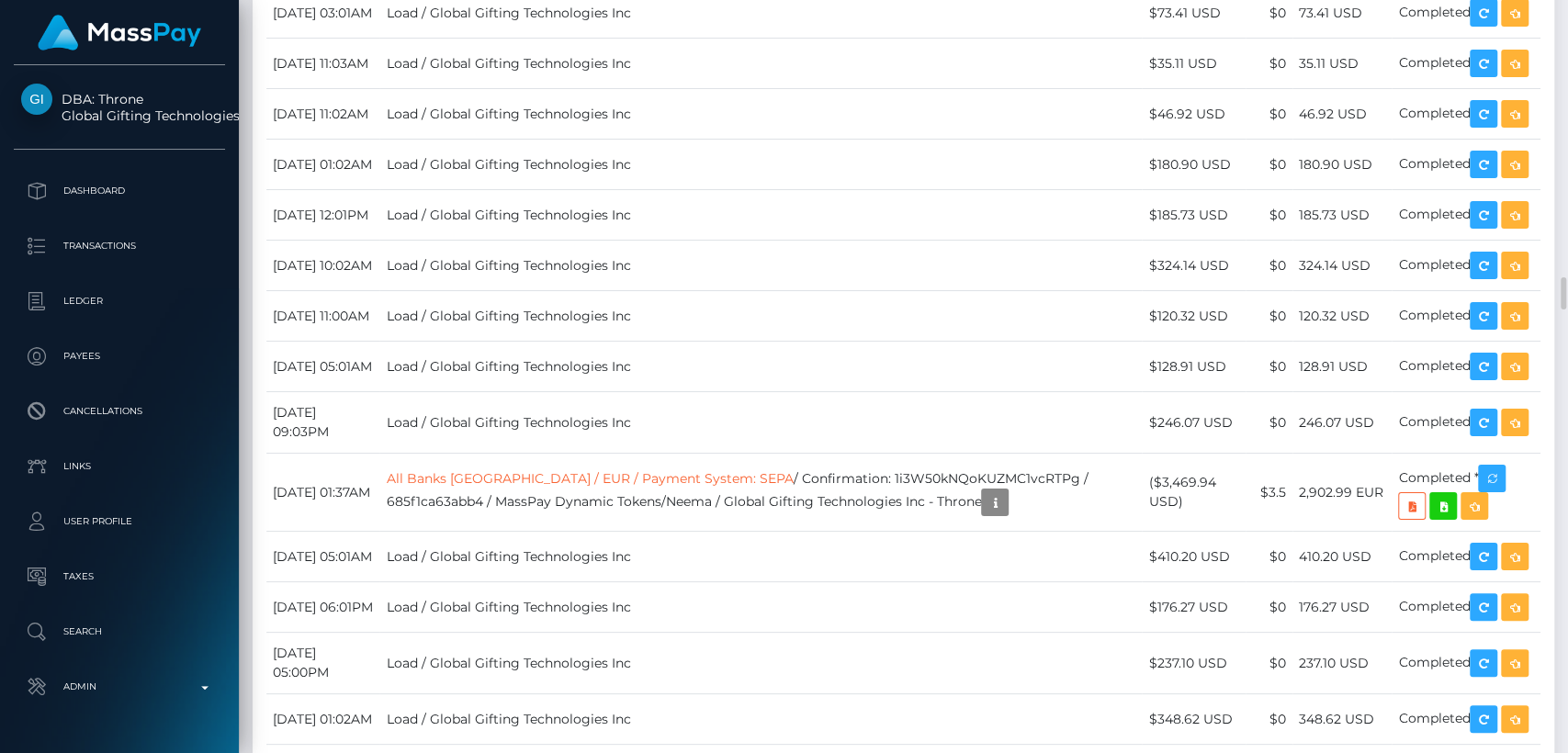
scroll to position [6405, 0]
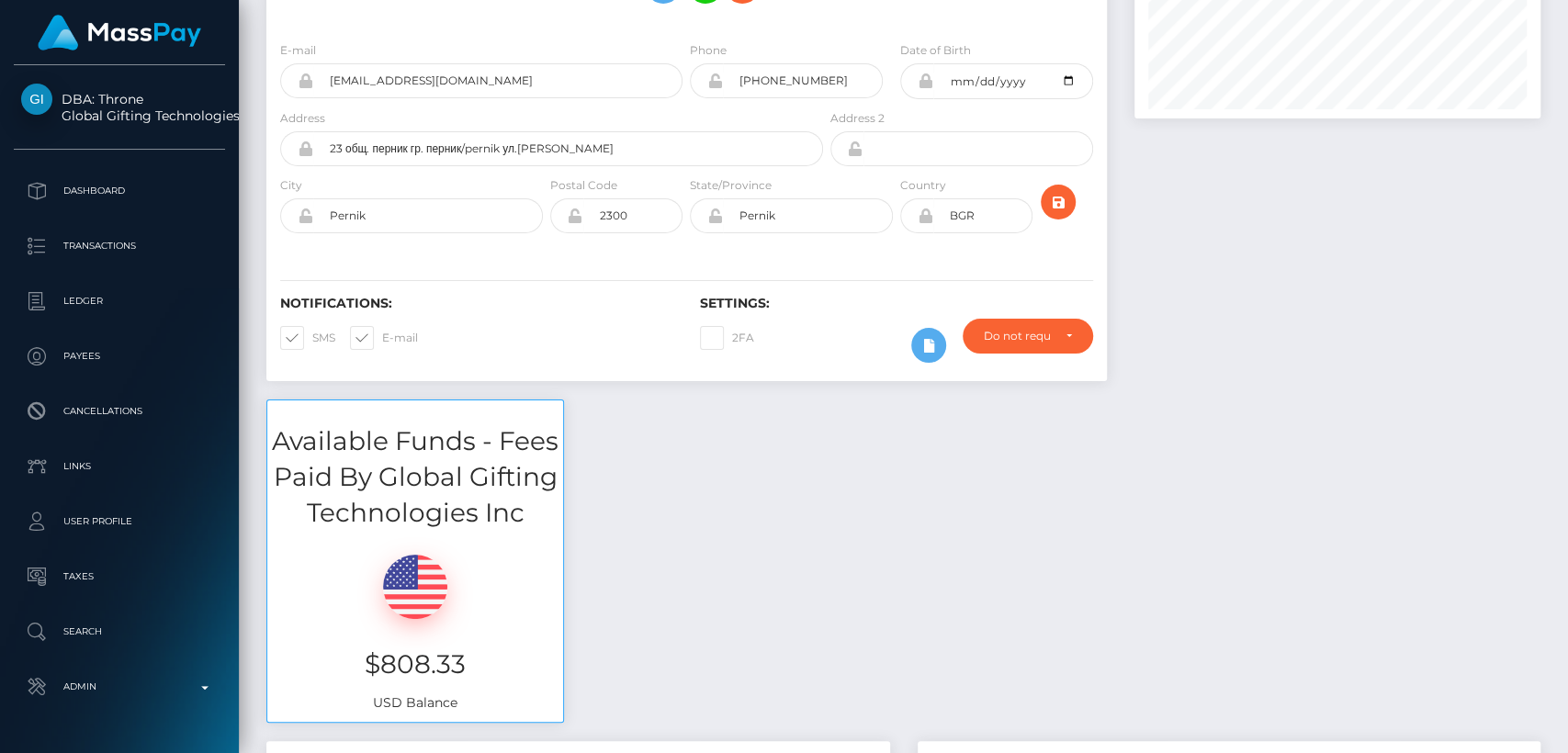
scroll to position [0, 0]
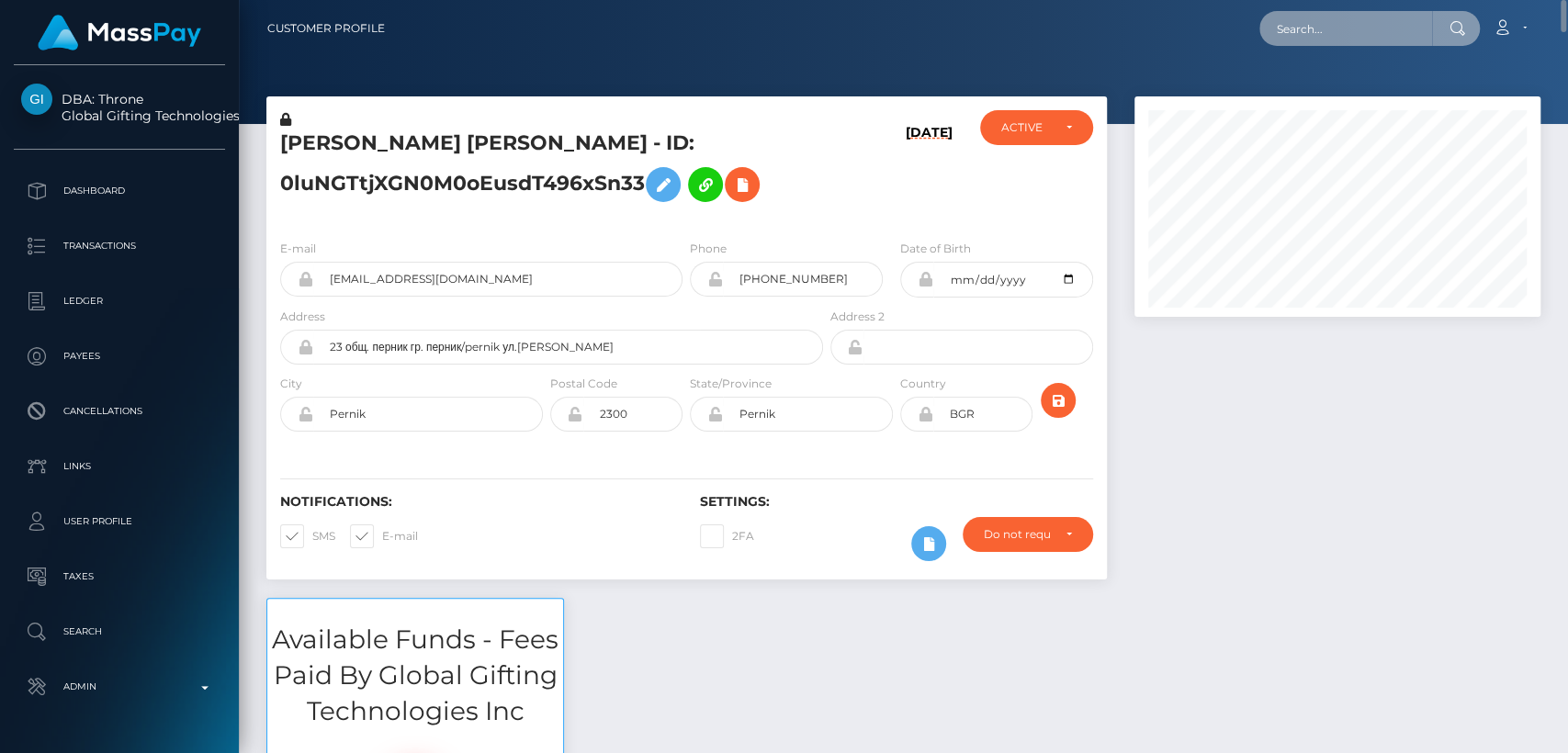
click at [1295, 34] on input "text" at bounding box center [1346, 28] width 173 height 35
paste input "boroday.tanya1987@gmail.com"
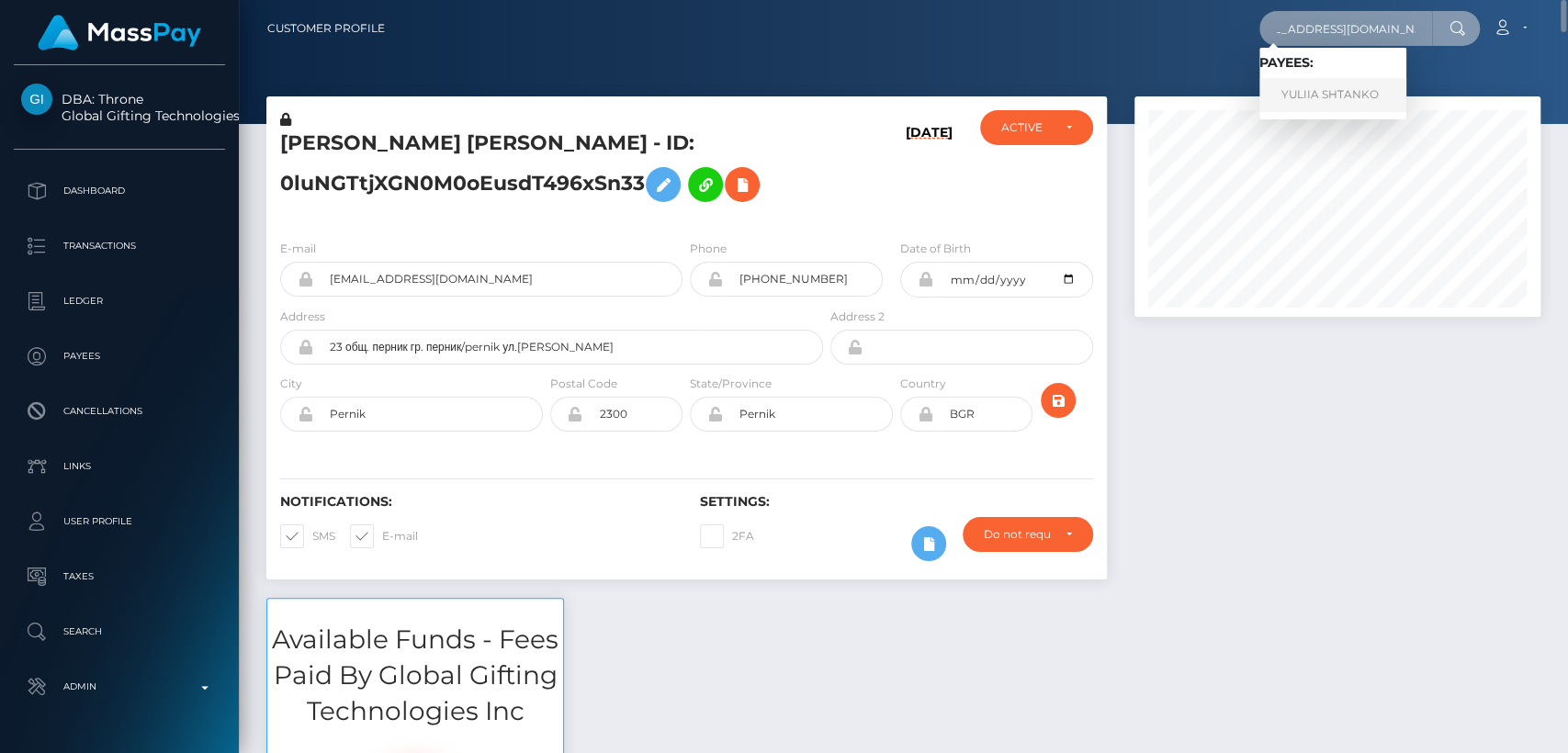
type input "boroday.tanya1987@gmail.com"
click at [1317, 100] on link "YULIIA SHTANKO" at bounding box center [1333, 94] width 147 height 34
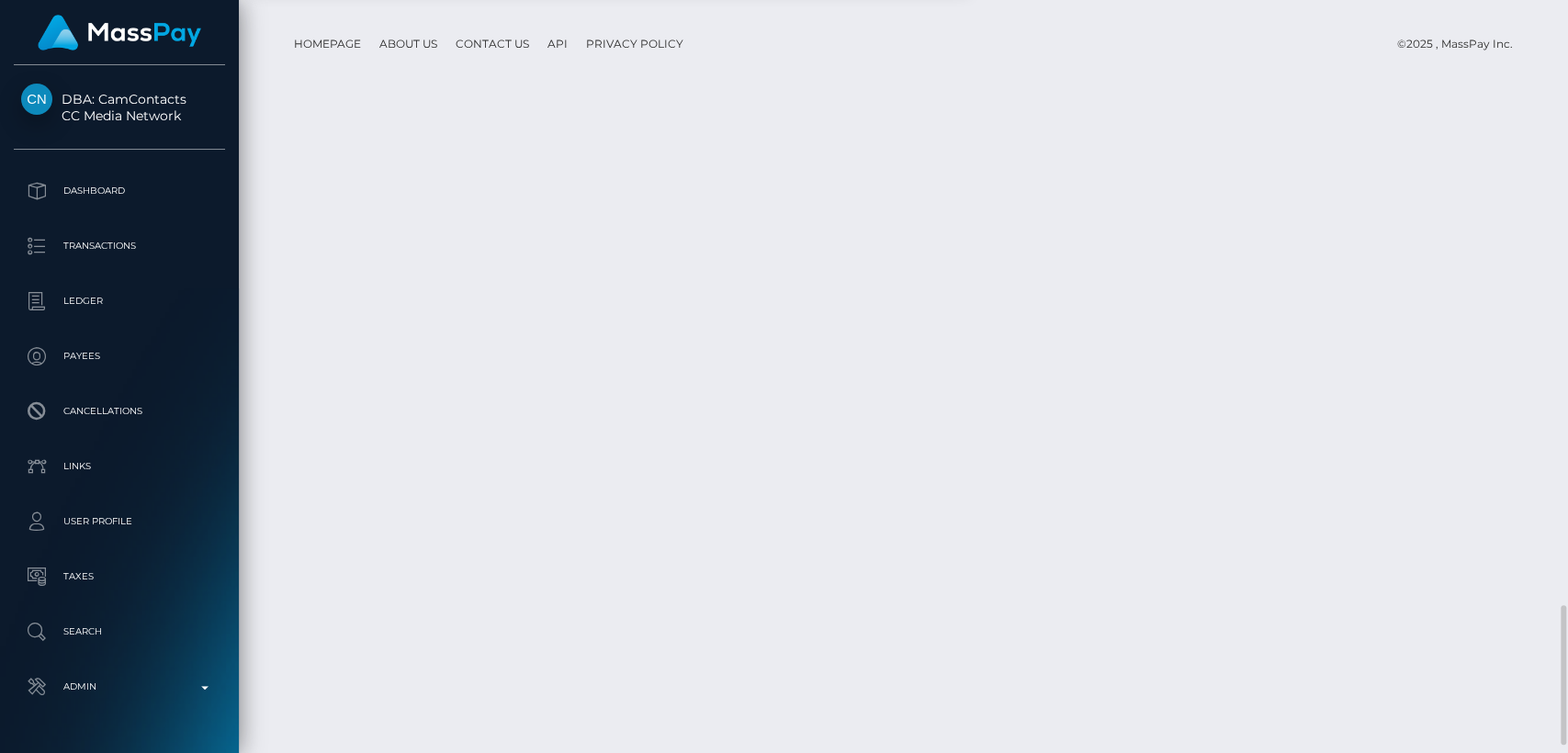
scroll to position [3133, 0]
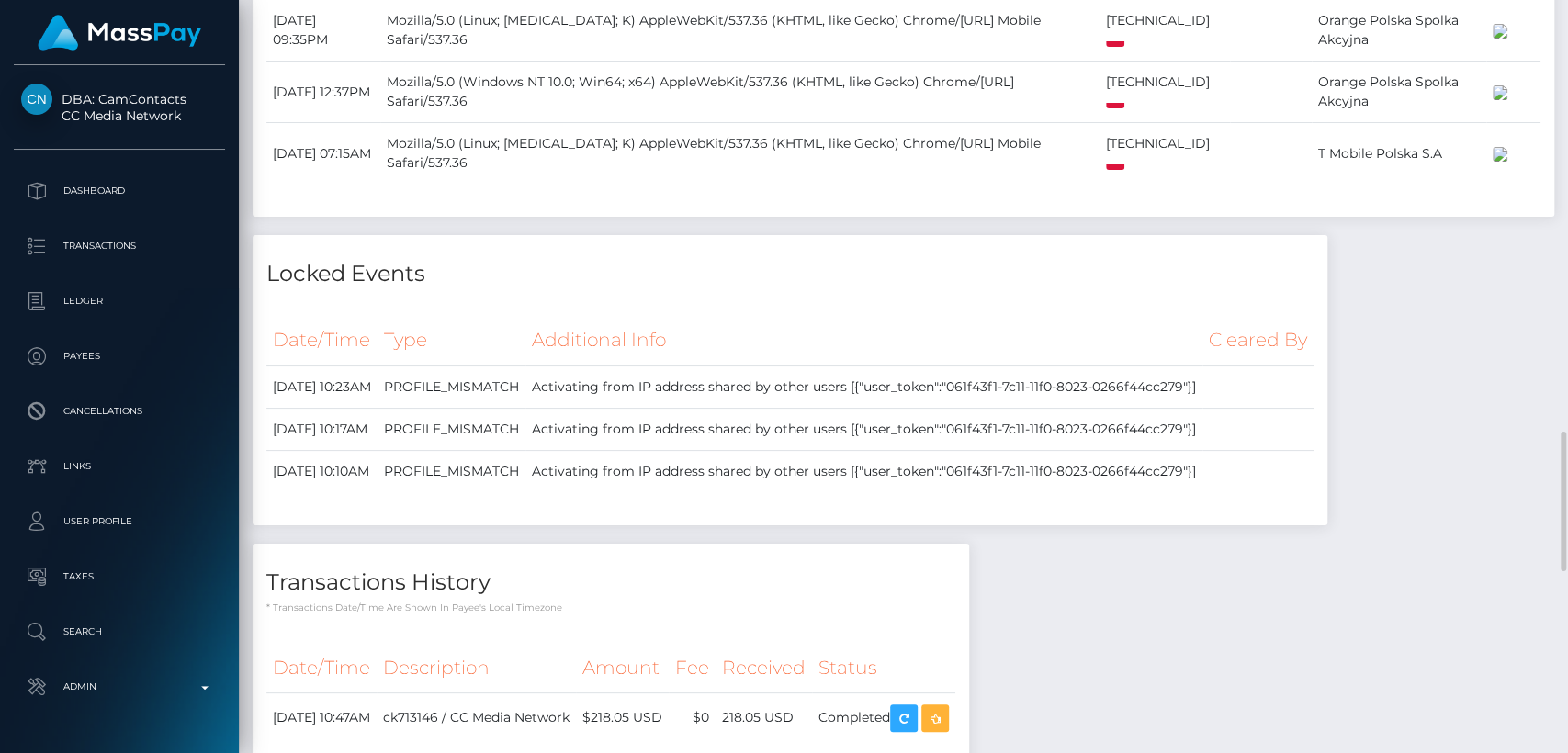
scroll to position [2330, 0]
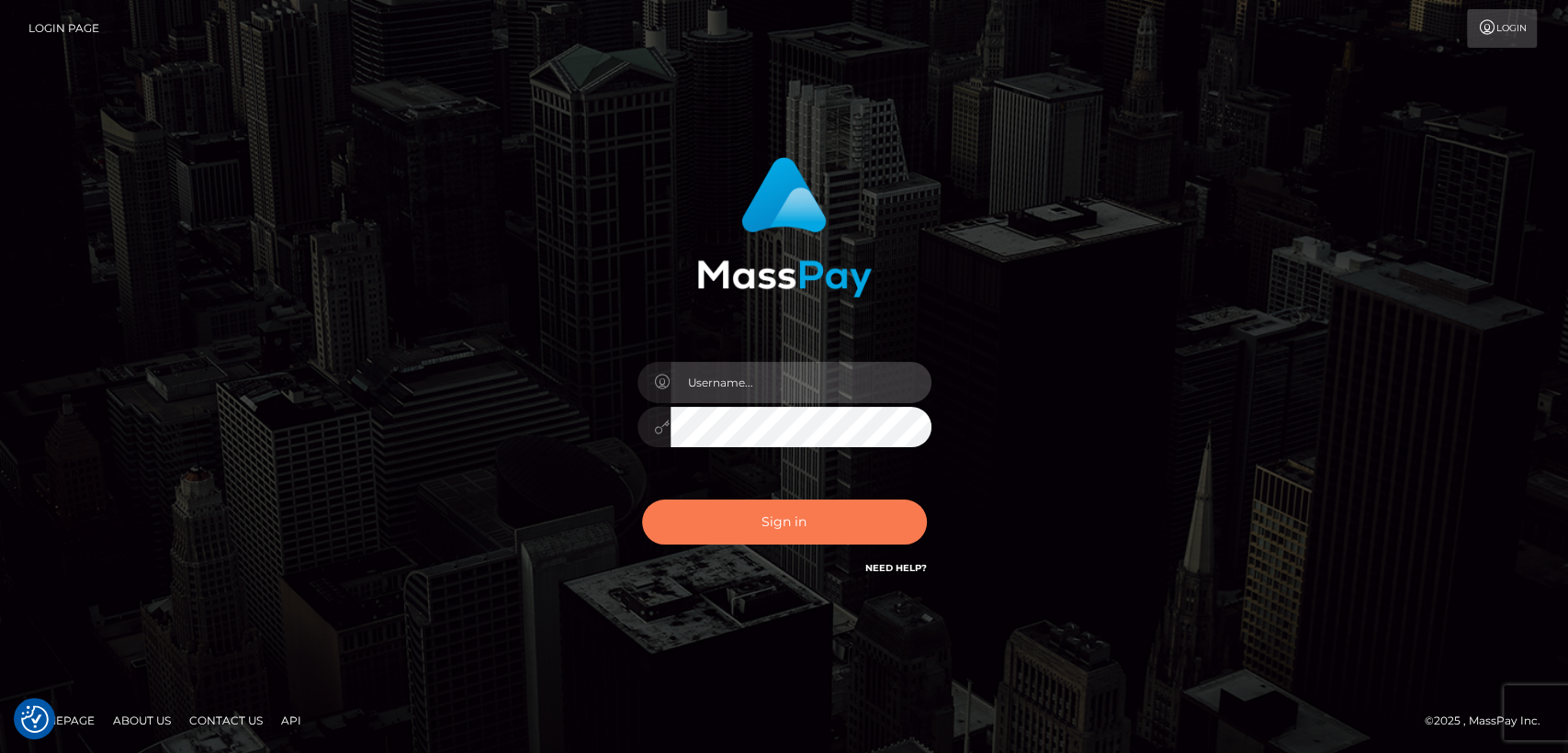
type input "[DOMAIN_NAME]"
click at [791, 529] on button "Sign in" at bounding box center [784, 521] width 285 height 45
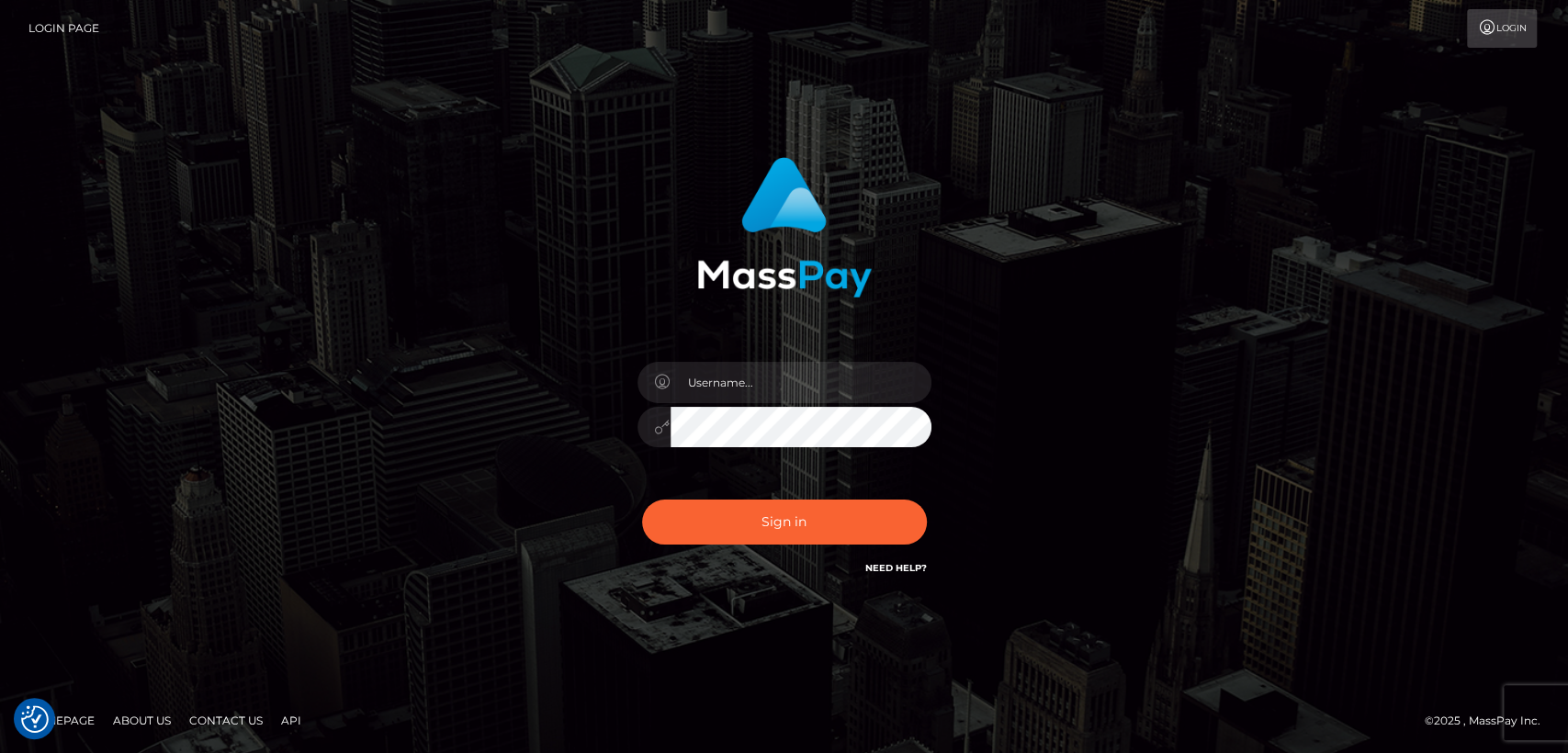
checkbox input "true"
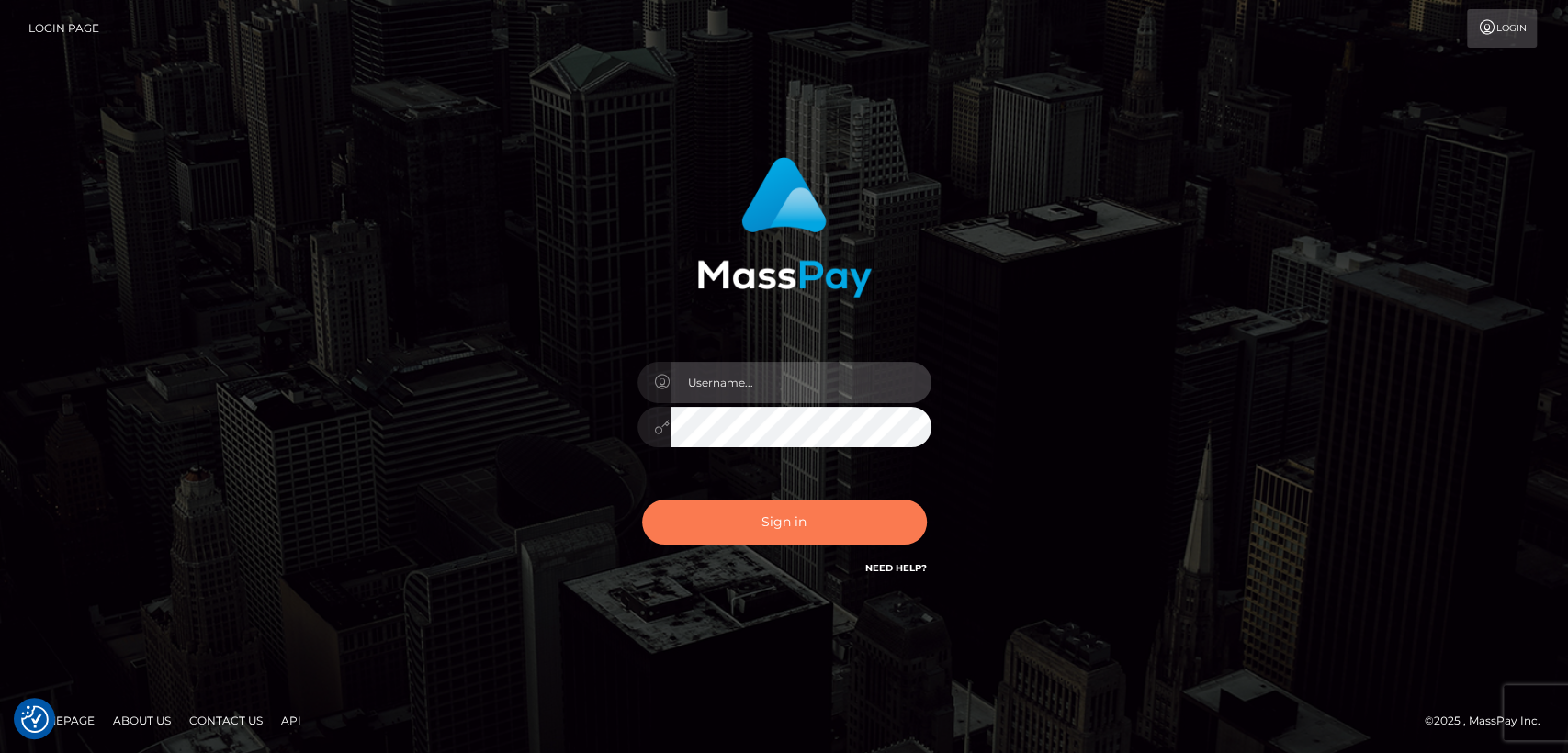
type input "[DOMAIN_NAME]"
click at [772, 518] on button "Sign in" at bounding box center [784, 521] width 285 height 45
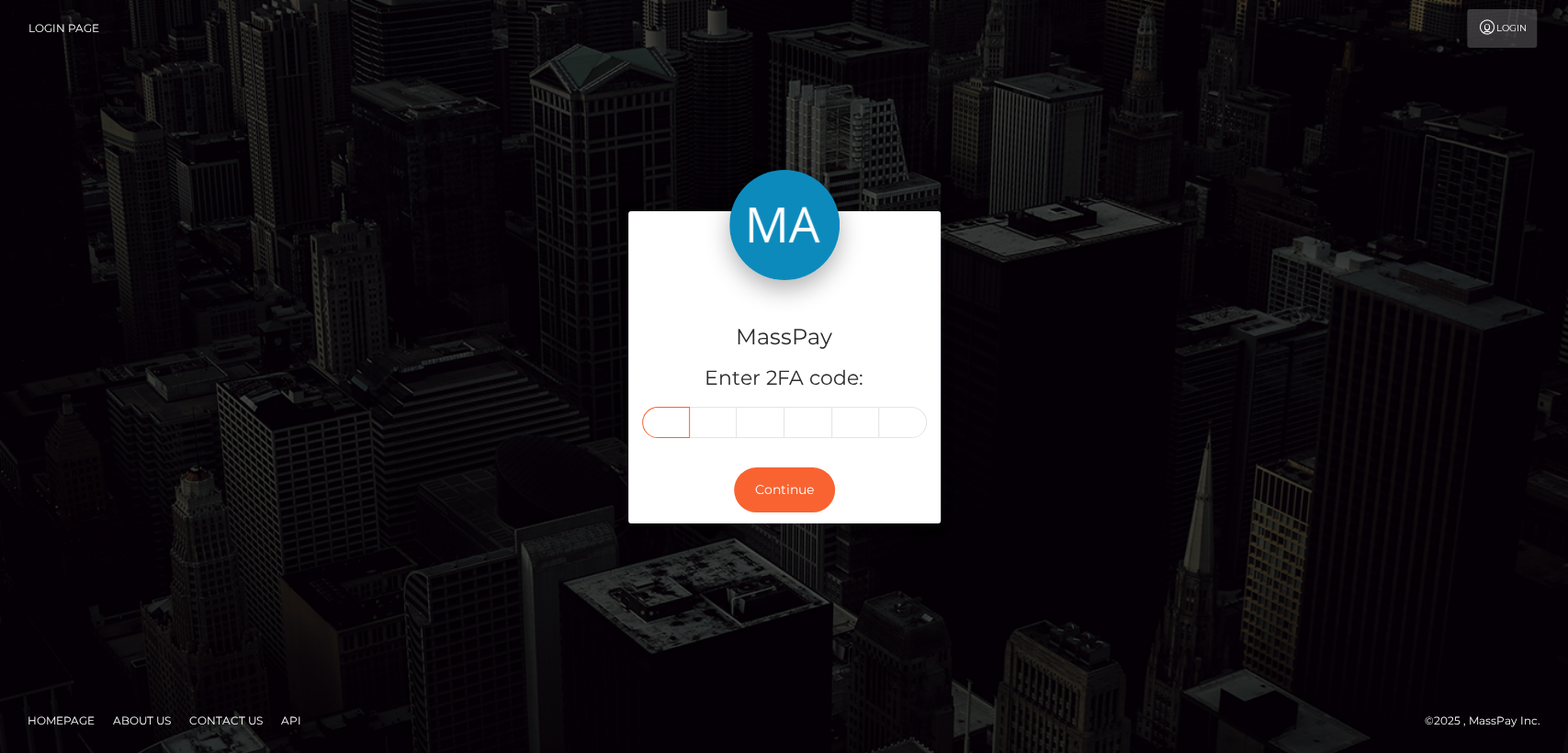
click at [656, 431] on input "text" at bounding box center [666, 422] width 48 height 31
paste input "9"
type input "9"
type input "7"
type input "5"
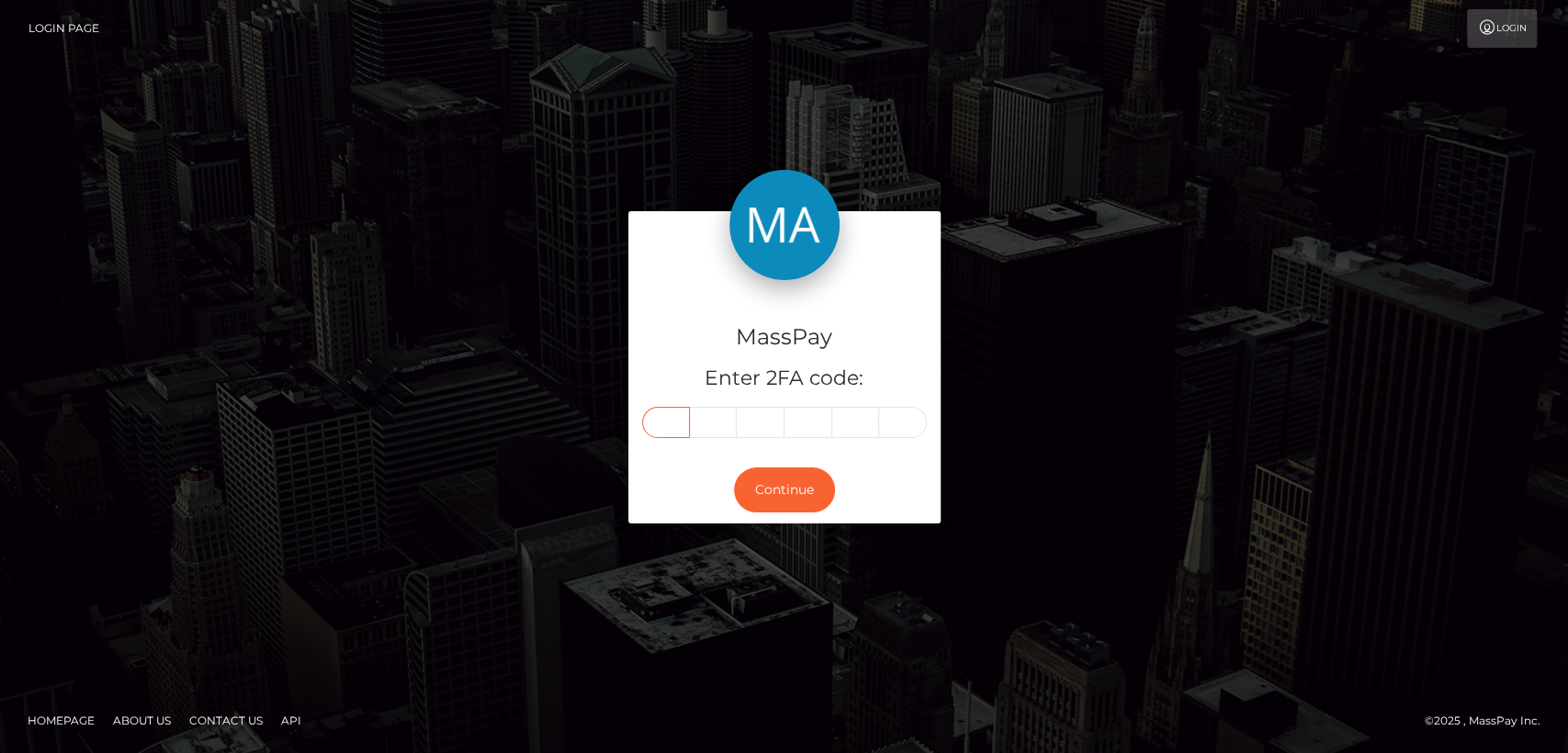
type input "7"
type input "6"
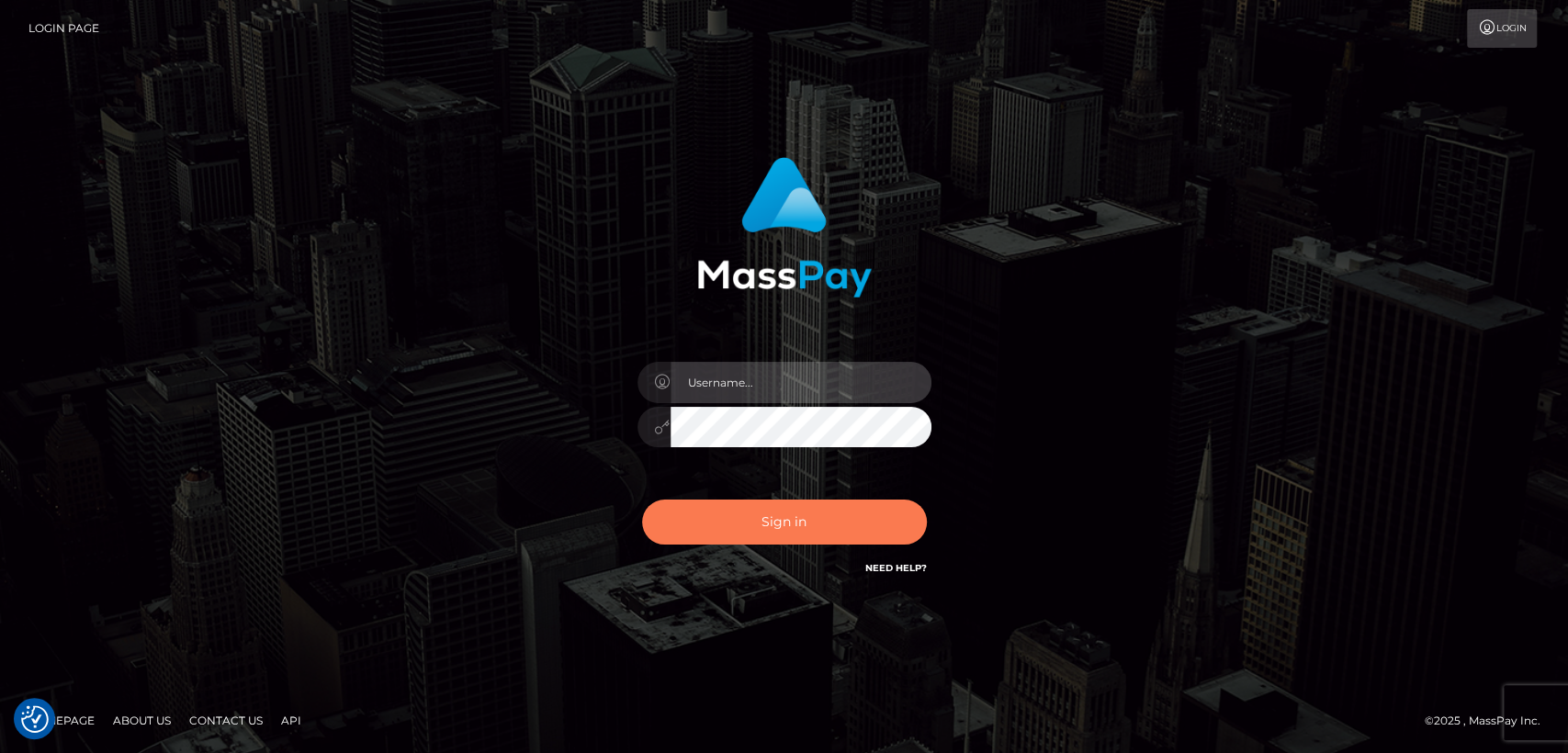
type input "[DOMAIN_NAME]"
click at [798, 535] on button "Sign in" at bounding box center [784, 521] width 285 height 45
type input "nt.es"
click at [851, 536] on button "Sign in" at bounding box center [784, 521] width 285 height 45
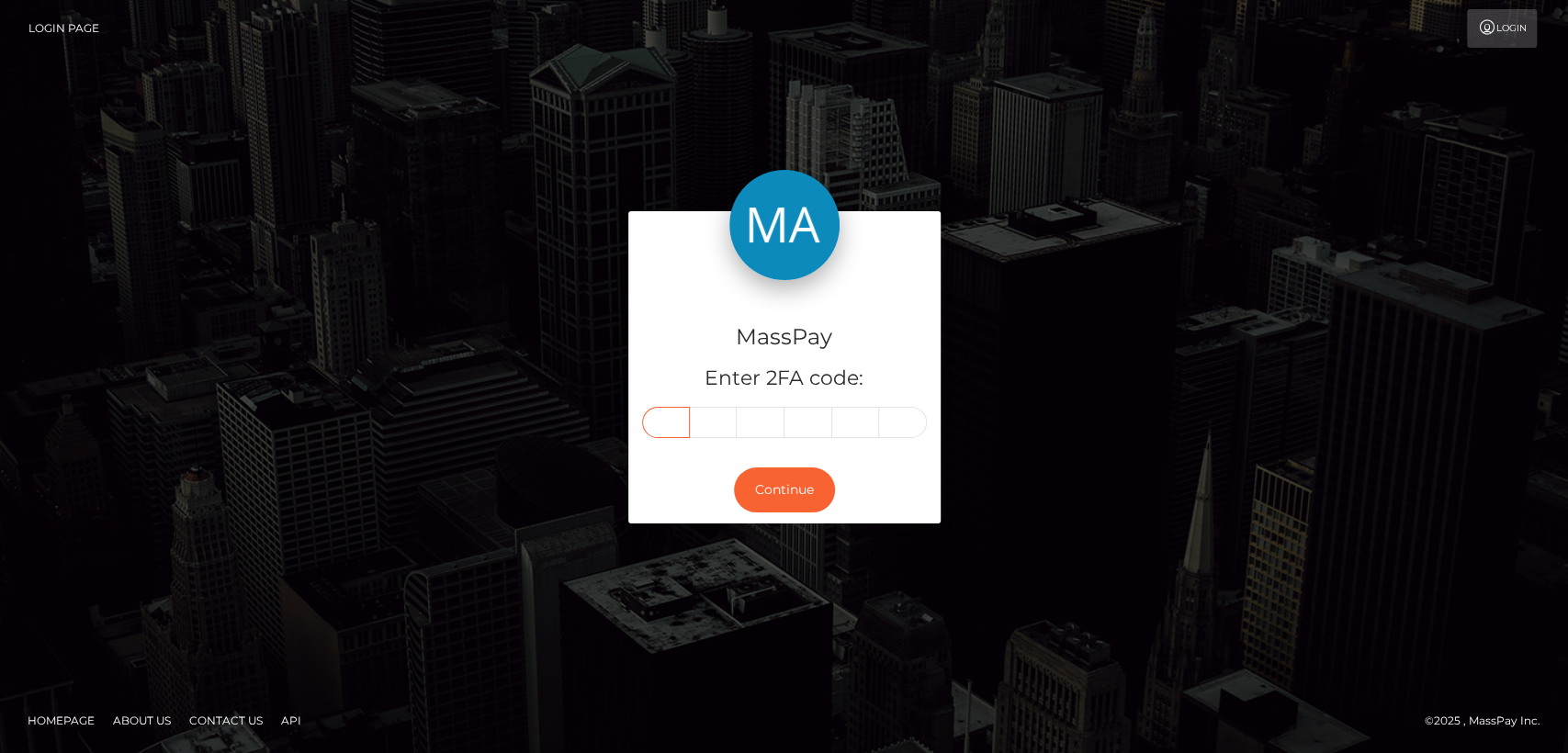
paste input "5"
type input "5"
type input "4"
type input "9"
type input "8"
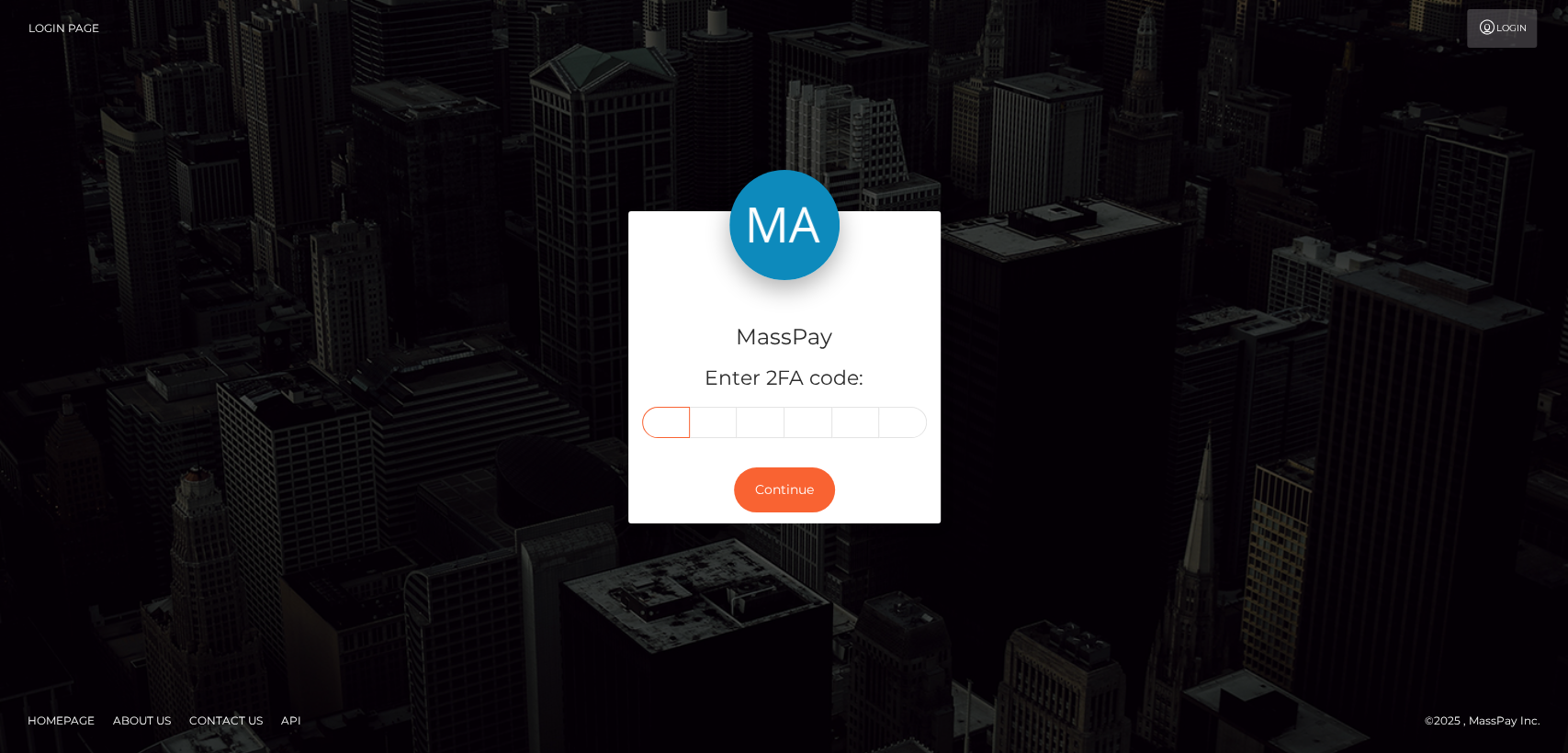
type input "2"
type input "3"
click at [778, 479] on button "Continue" at bounding box center [785, 489] width 101 height 45
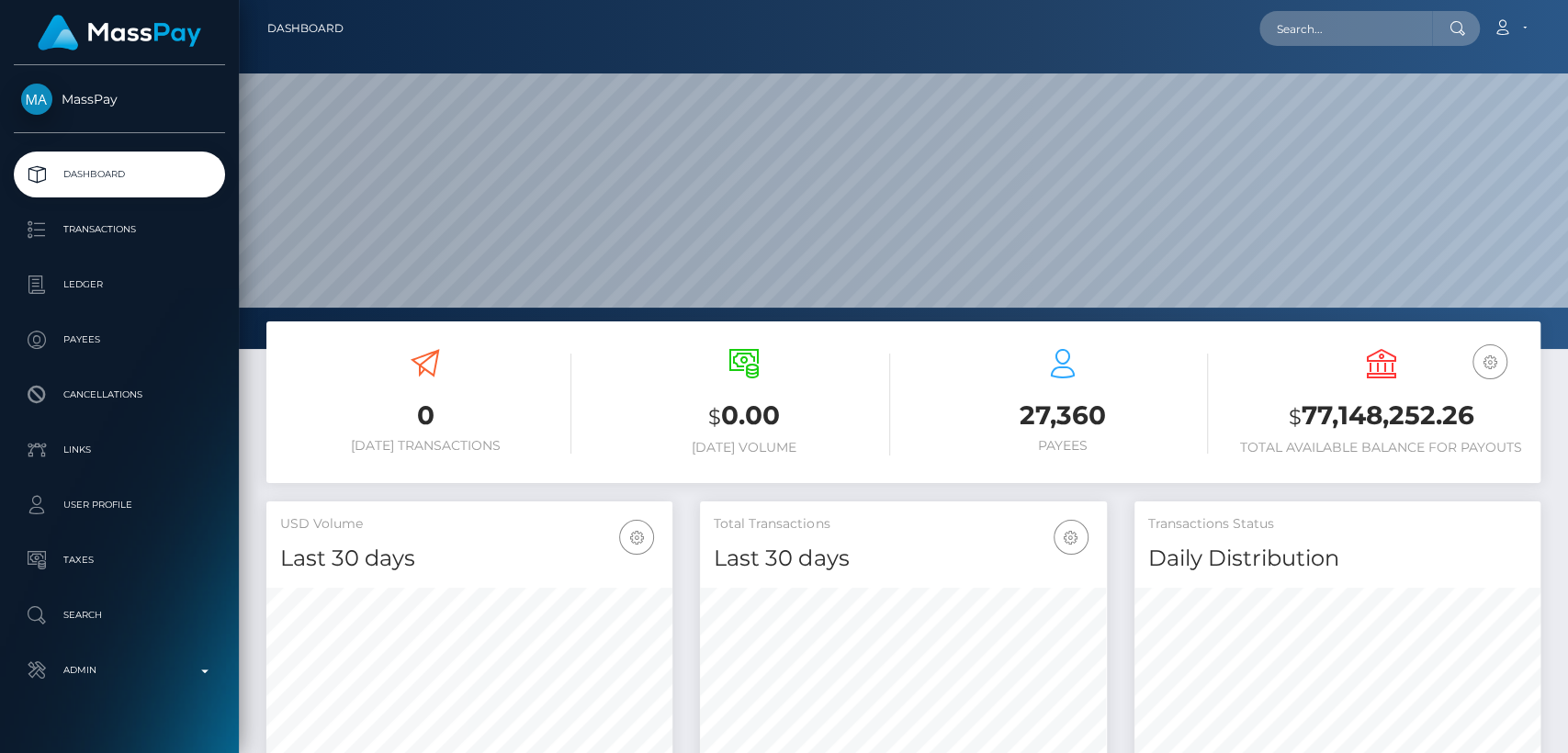
scroll to position [324, 406]
paste input "[EMAIL_ADDRESS][DOMAIN_NAME]"
type input "[EMAIL_ADDRESS][DOMAIN_NAME]"
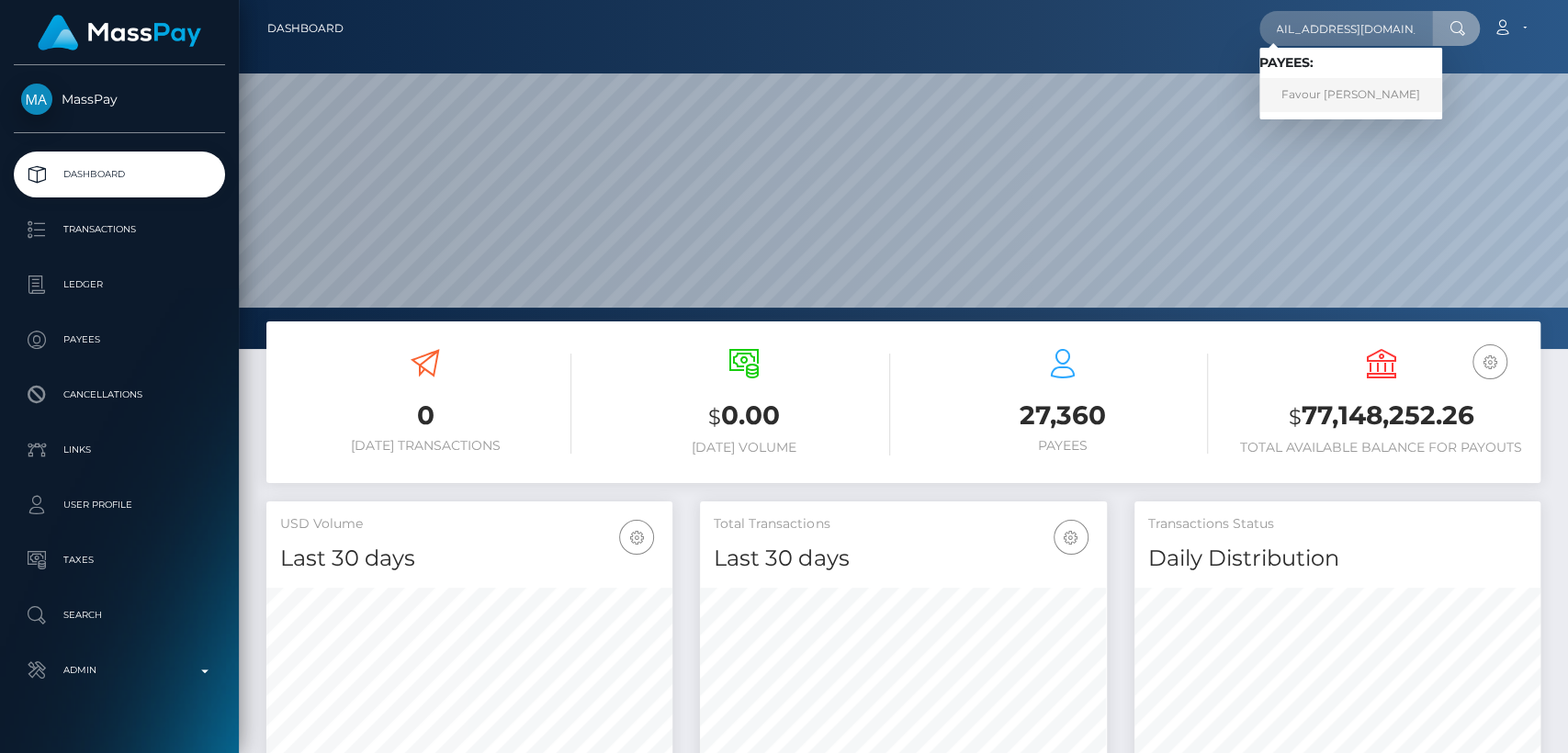
scroll to position [0, 0]
click at [1385, 97] on link "Favour Oluchi Anikwe" at bounding box center [1351, 94] width 183 height 34
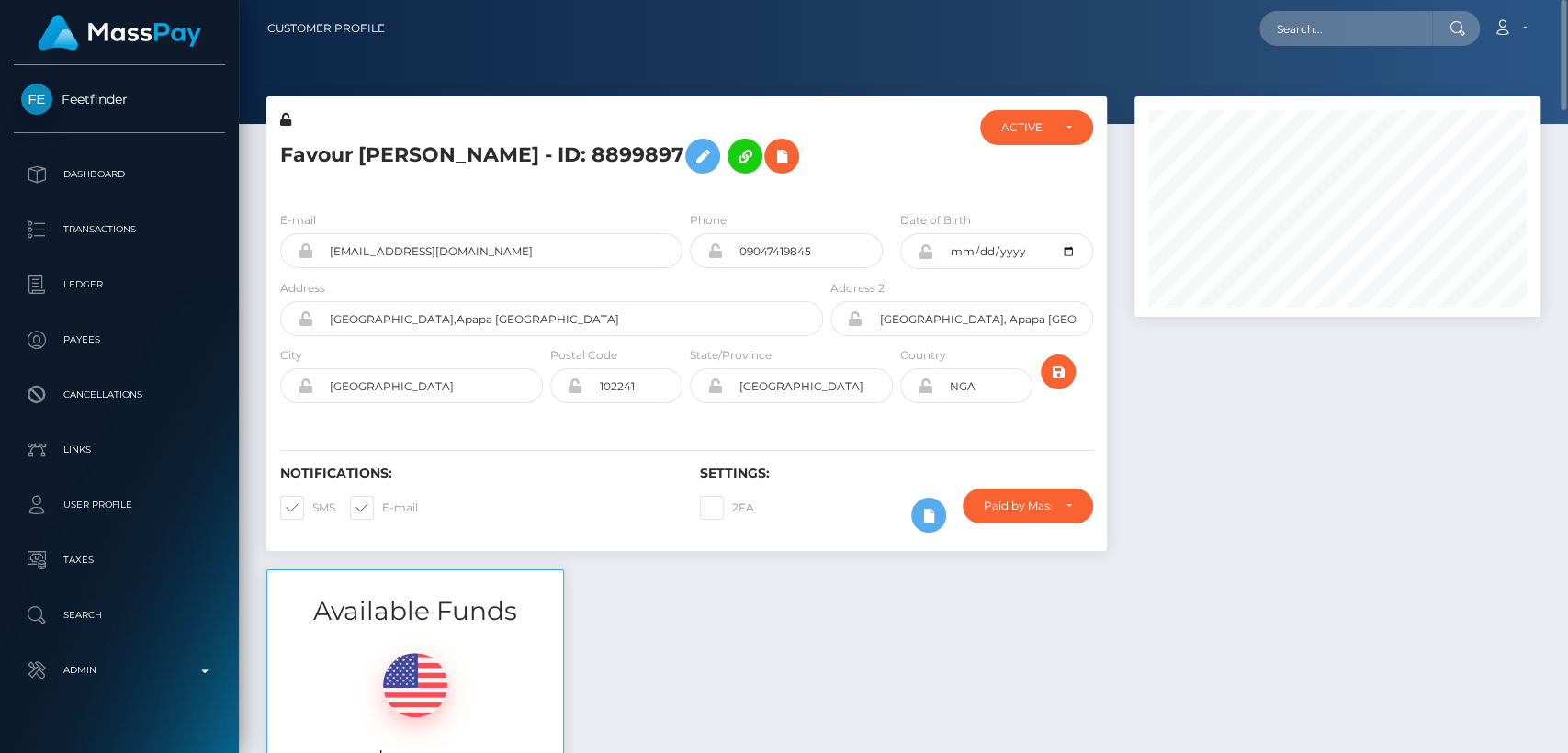
click at [328, 163] on h5 "Favour [PERSON_NAME] - ID: 8899897" at bounding box center [547, 156] width 533 height 54
copy h5 "Favour"
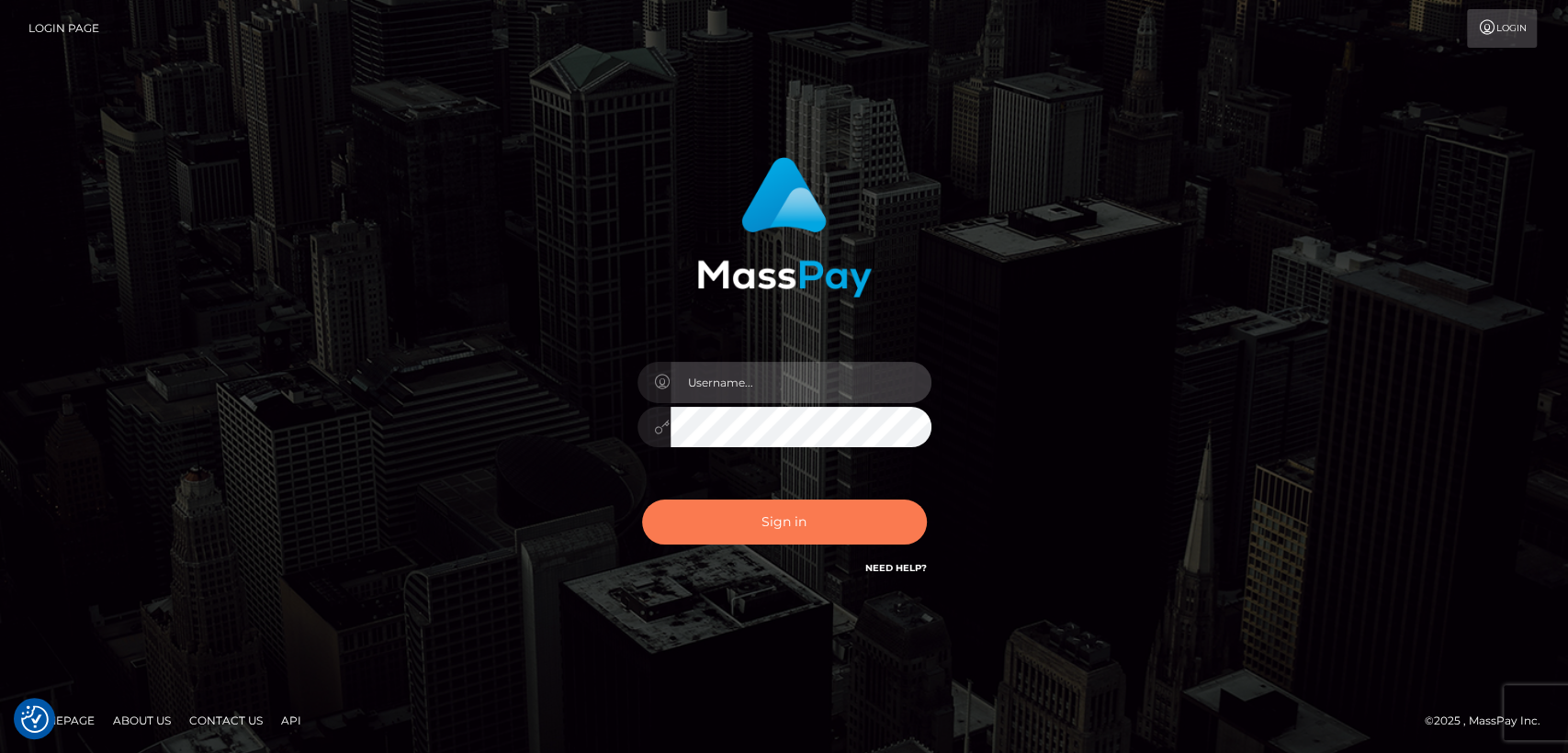
type input "[DOMAIN_NAME]"
click at [784, 523] on button "Sign in" at bounding box center [784, 521] width 285 height 45
type input "[DOMAIN_NAME]"
click at [828, 524] on button "Sign in" at bounding box center [784, 521] width 285 height 45
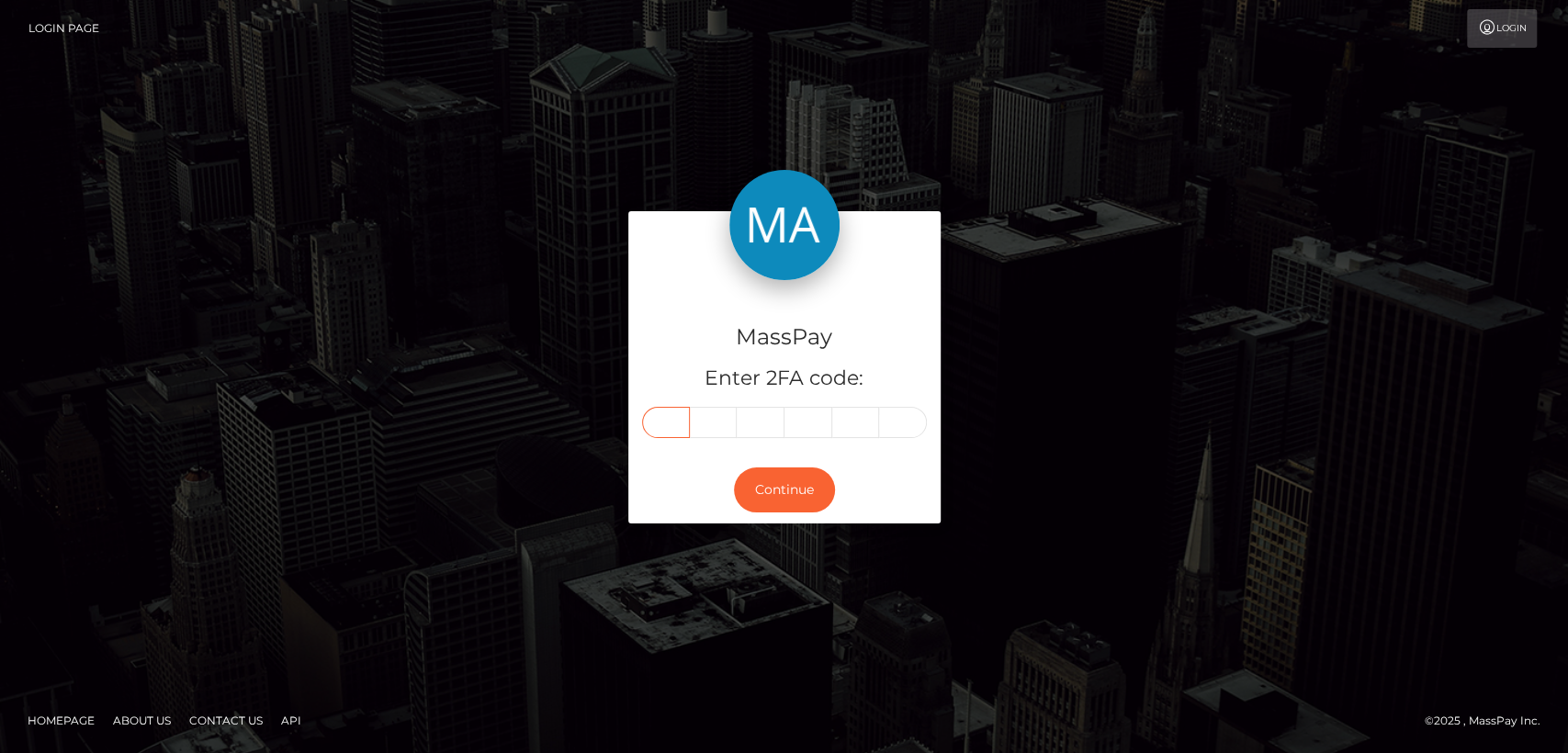
paste input "0"
type input "0"
type input "1"
type input "8"
type input "4"
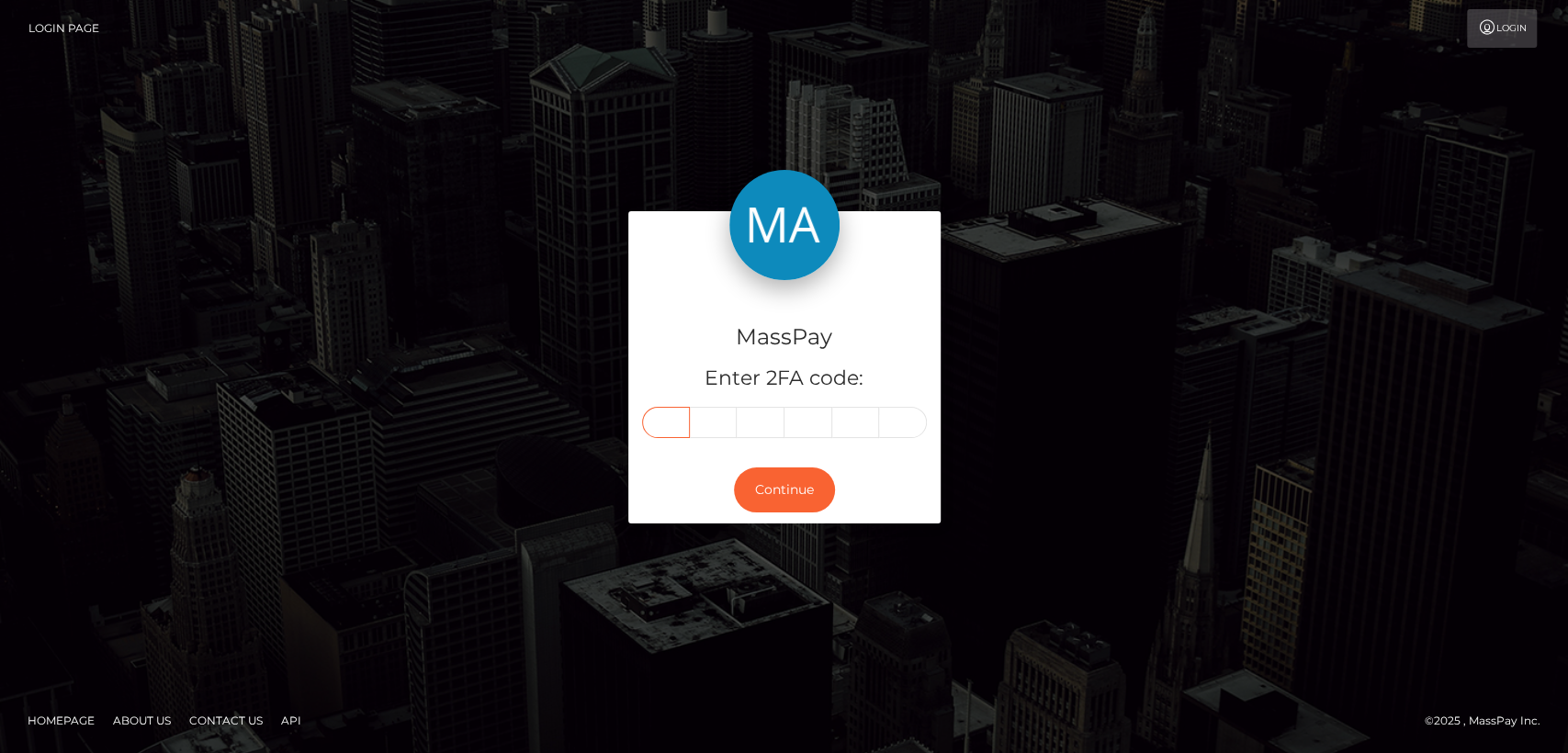
type input "3"
type input "6"
click at [746, 478] on button "Continue" at bounding box center [785, 489] width 101 height 45
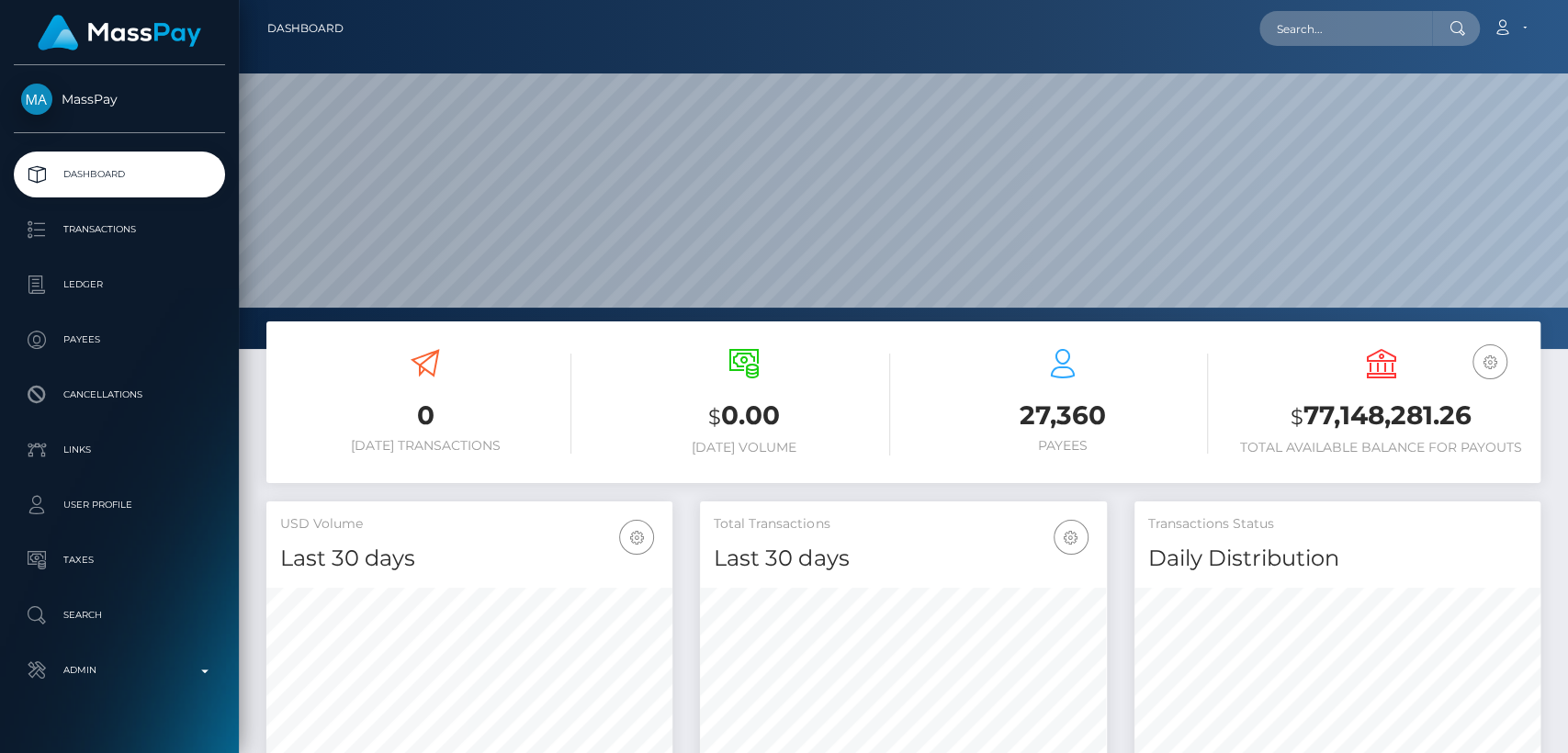
scroll to position [324, 406]
click at [1382, 38] on input "text" at bounding box center [1346, 28] width 173 height 35
paste input "danielelongo2002@libero.it"
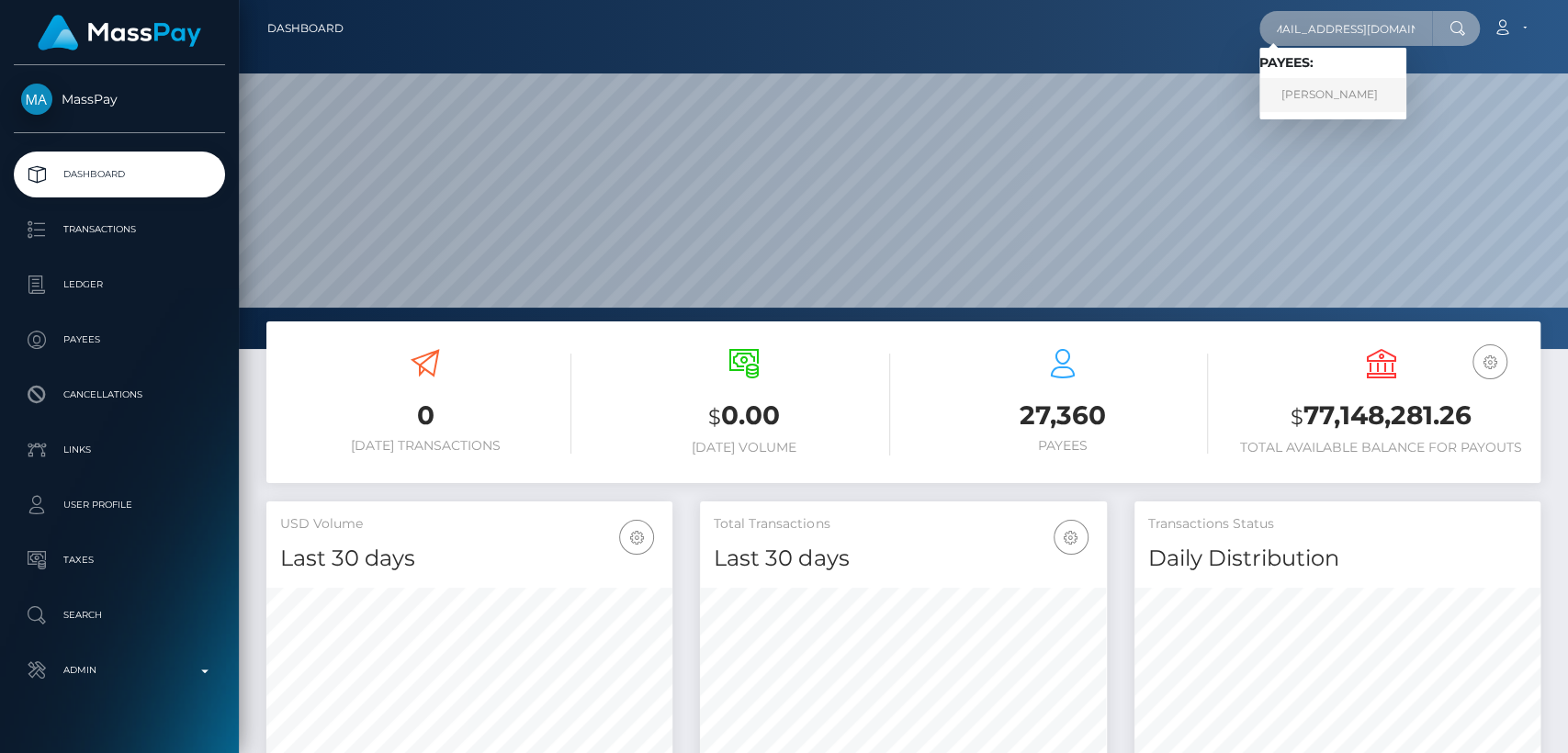
type input "danielelongo2002@libero.it"
click at [1326, 104] on link "Daniele MI Longo" at bounding box center [1333, 94] width 147 height 34
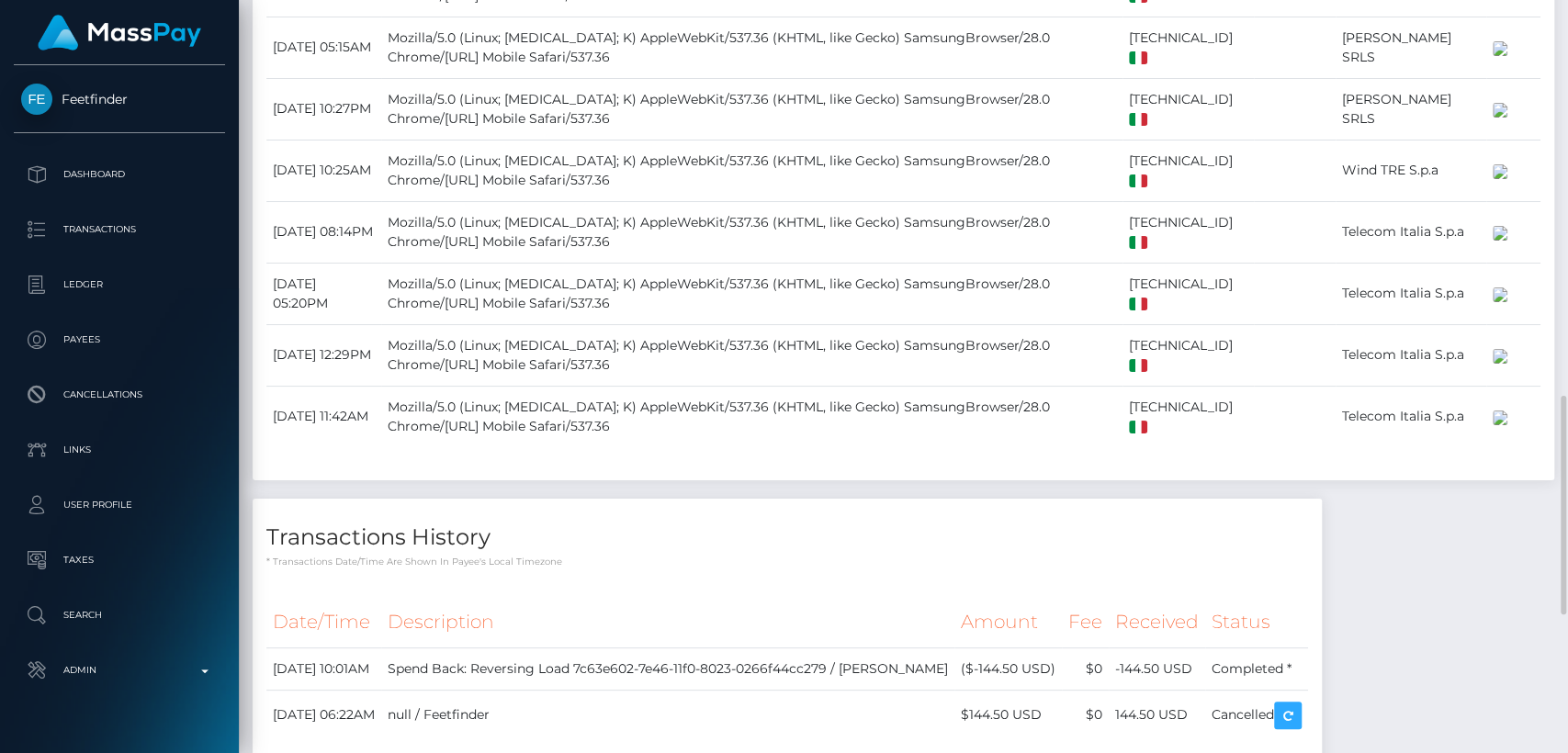
scroll to position [1838, 0]
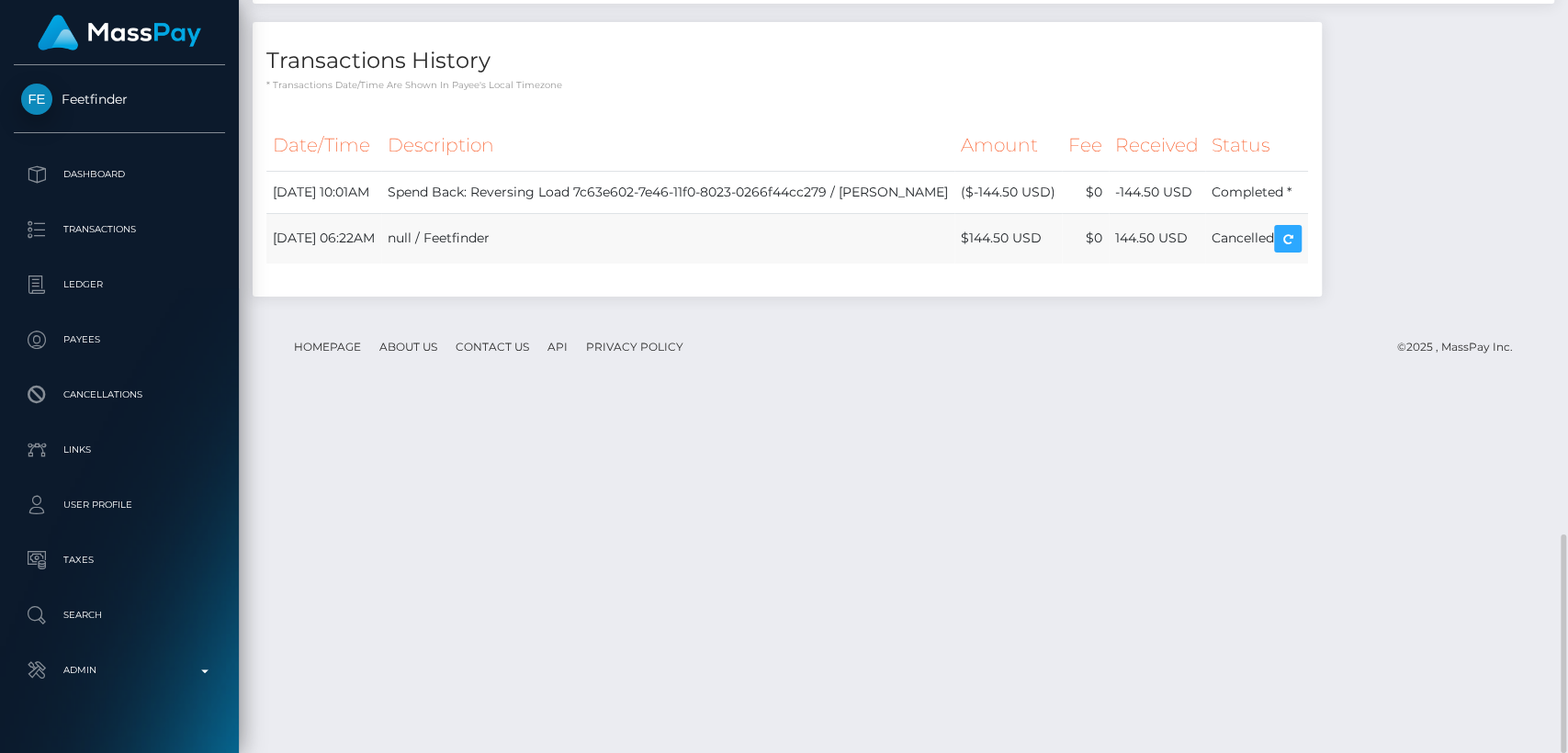
drag, startPoint x: 1084, startPoint y: 579, endPoint x: 1004, endPoint y: 584, distance: 80.2
click at [1004, 264] on td "$144.50 USD" at bounding box center [1008, 238] width 107 height 51
copy td "$144.50 USD"
click at [605, 295] on div "Date/Time Description Amount Fee Received Status" at bounding box center [787, 201] width 1070 height 189
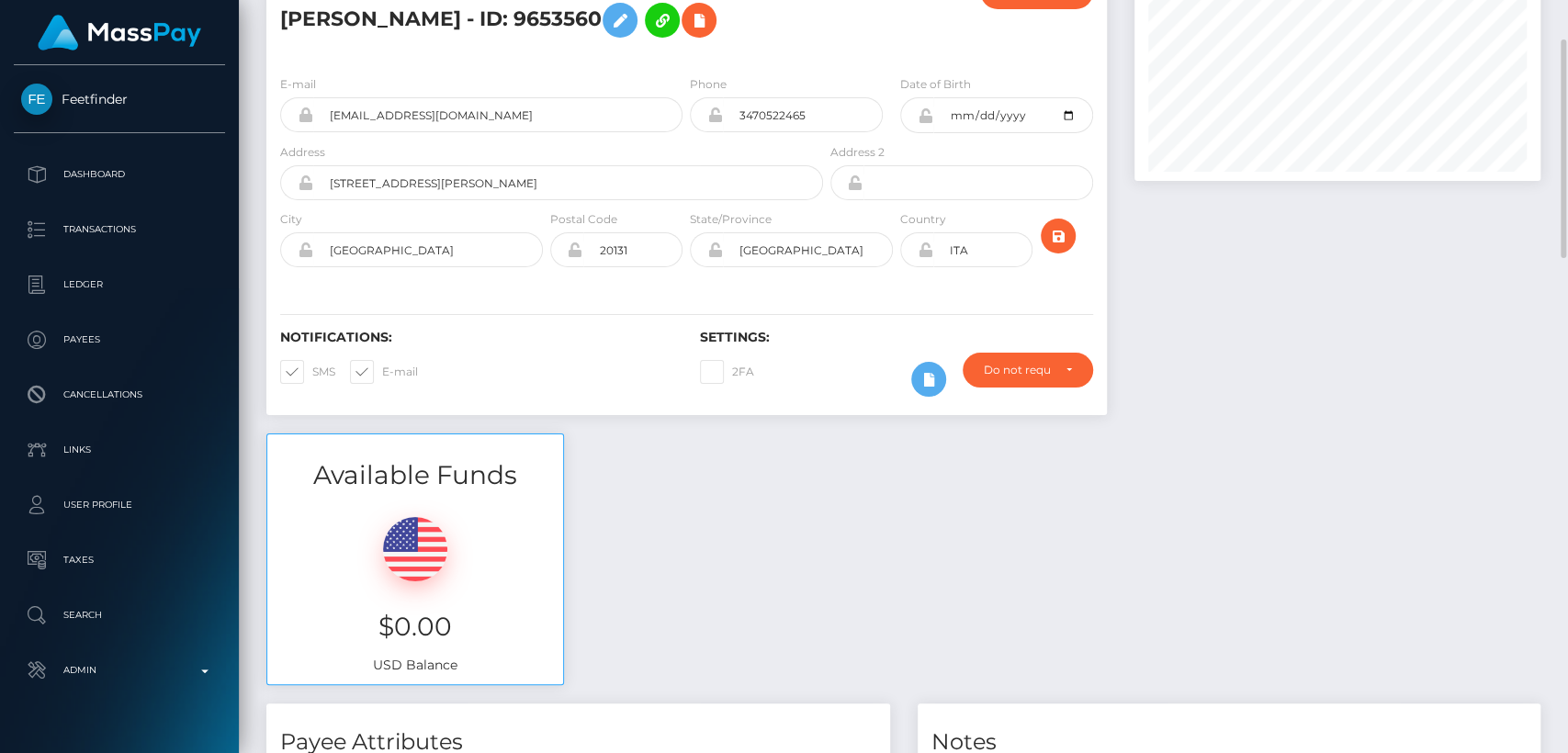
scroll to position [0, 0]
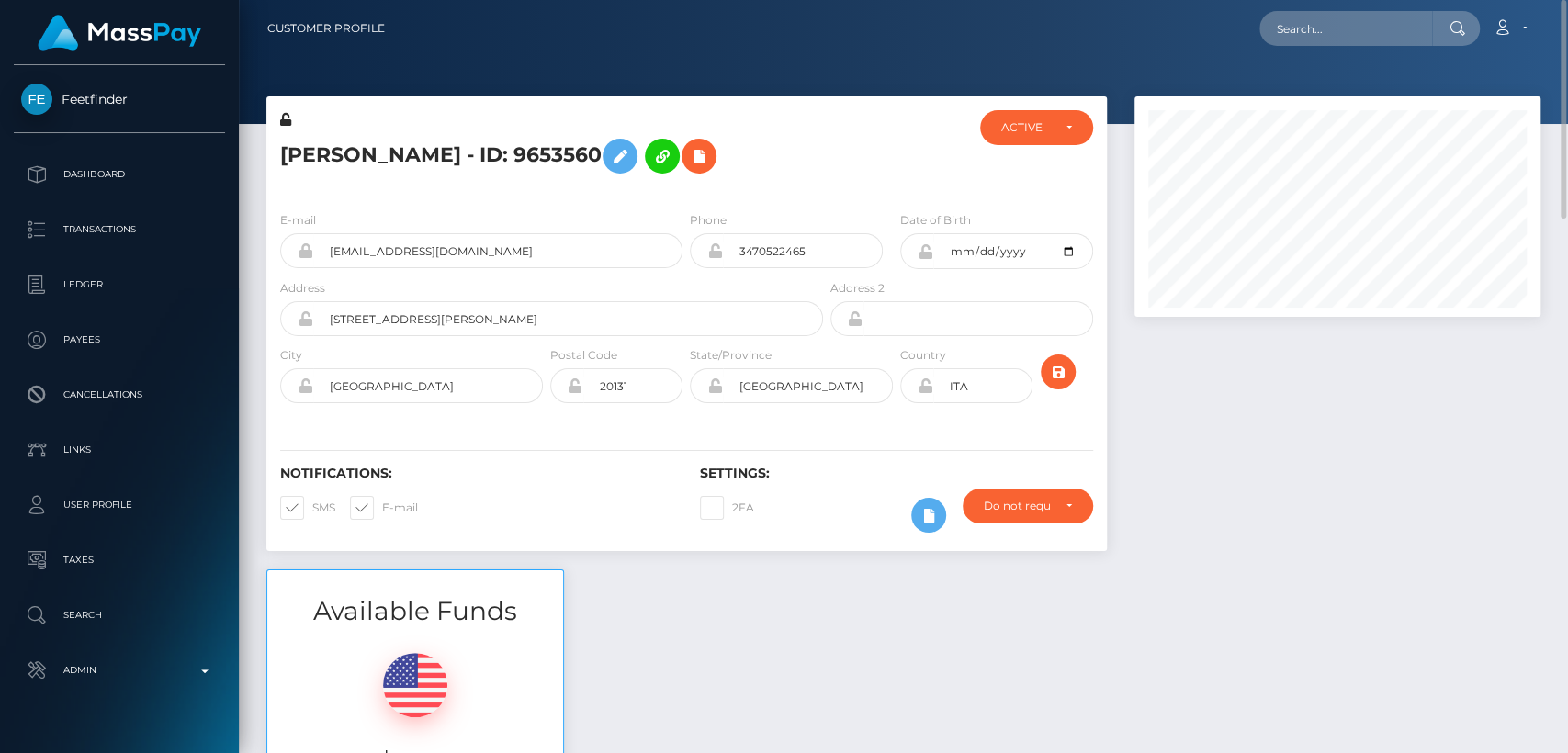
click at [311, 151] on h5 "Daniele MI Longo - ID: 9653560" at bounding box center [547, 156] width 533 height 54
copy h5 "Daniele"
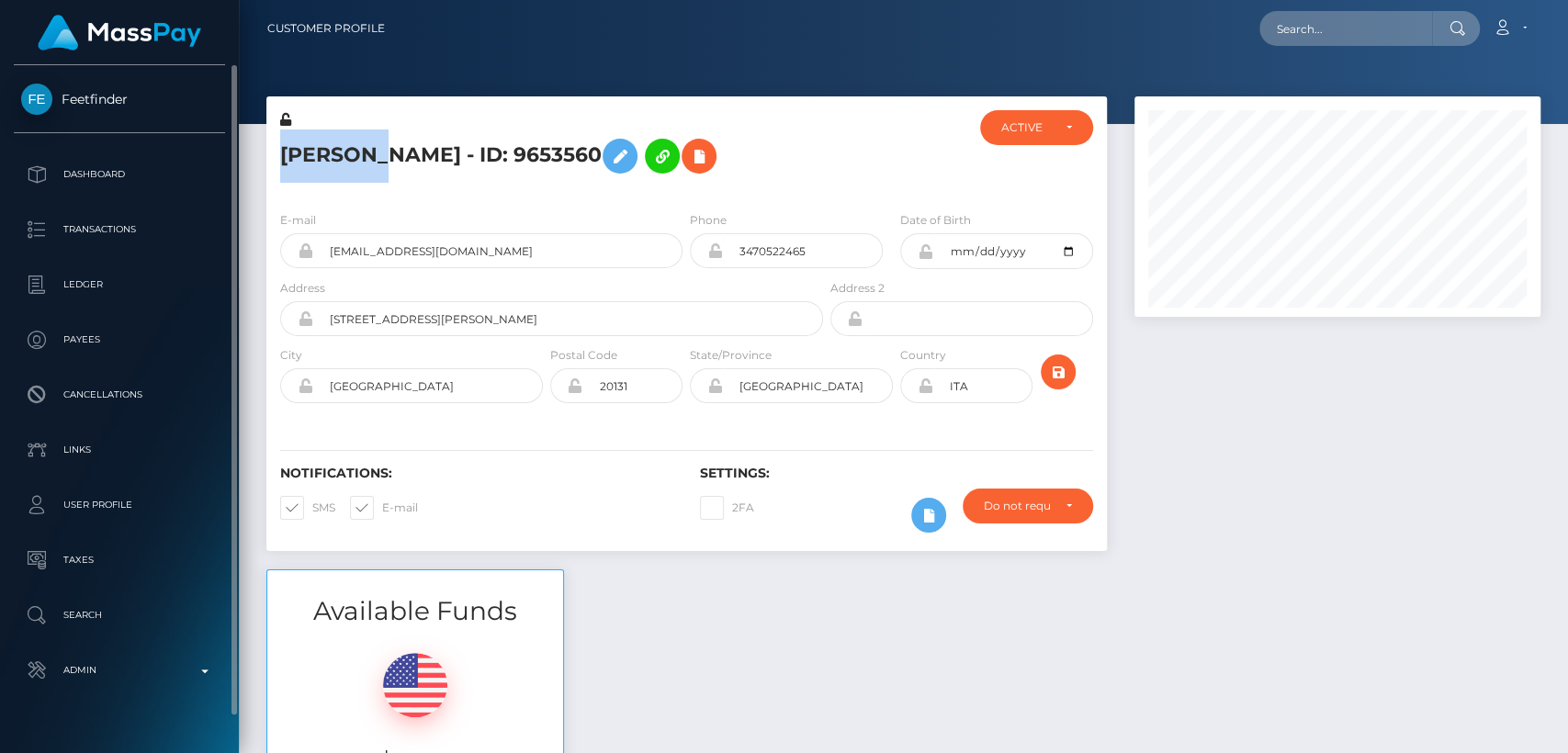
drag, startPoint x: 60, startPoint y: 76, endPoint x: 139, endPoint y: 99, distance: 82.3
click at [139, 99] on div "Feetfinder Dashboard Transactions Ledger Payees Cancellations Links Taxes" at bounding box center [119, 408] width 239 height 684
copy span "Feetfinder"
